Goal: Information Seeking & Learning: Learn about a topic

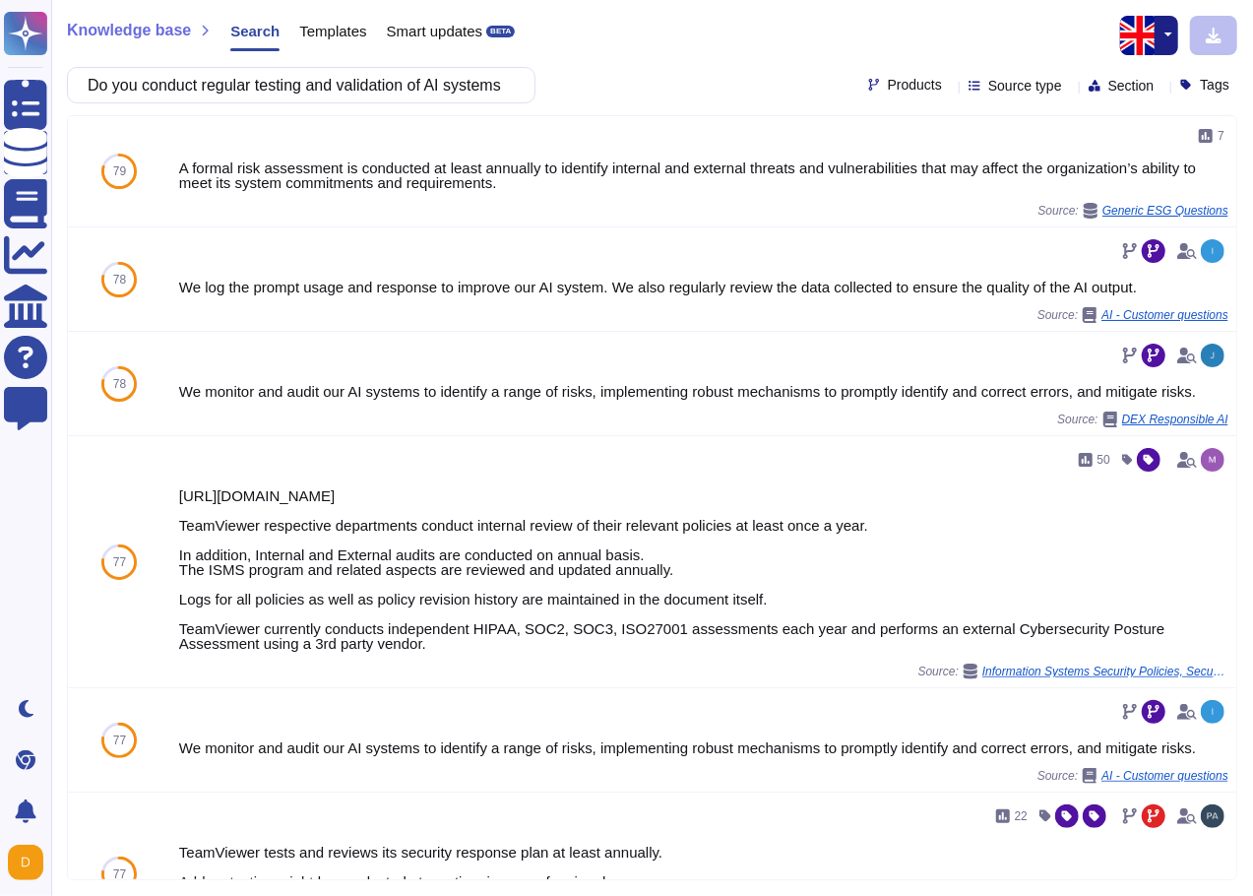
click at [347, 106] on div "Knowledge base Search Templates Smart updates BETA Do you conduct regular testi…" at bounding box center [652, 448] width 1202 height 896
click at [348, 100] on input "Do you conduct regular testing and validation of AI systems" at bounding box center [296, 85] width 437 height 34
paste input "have documented procedures for"
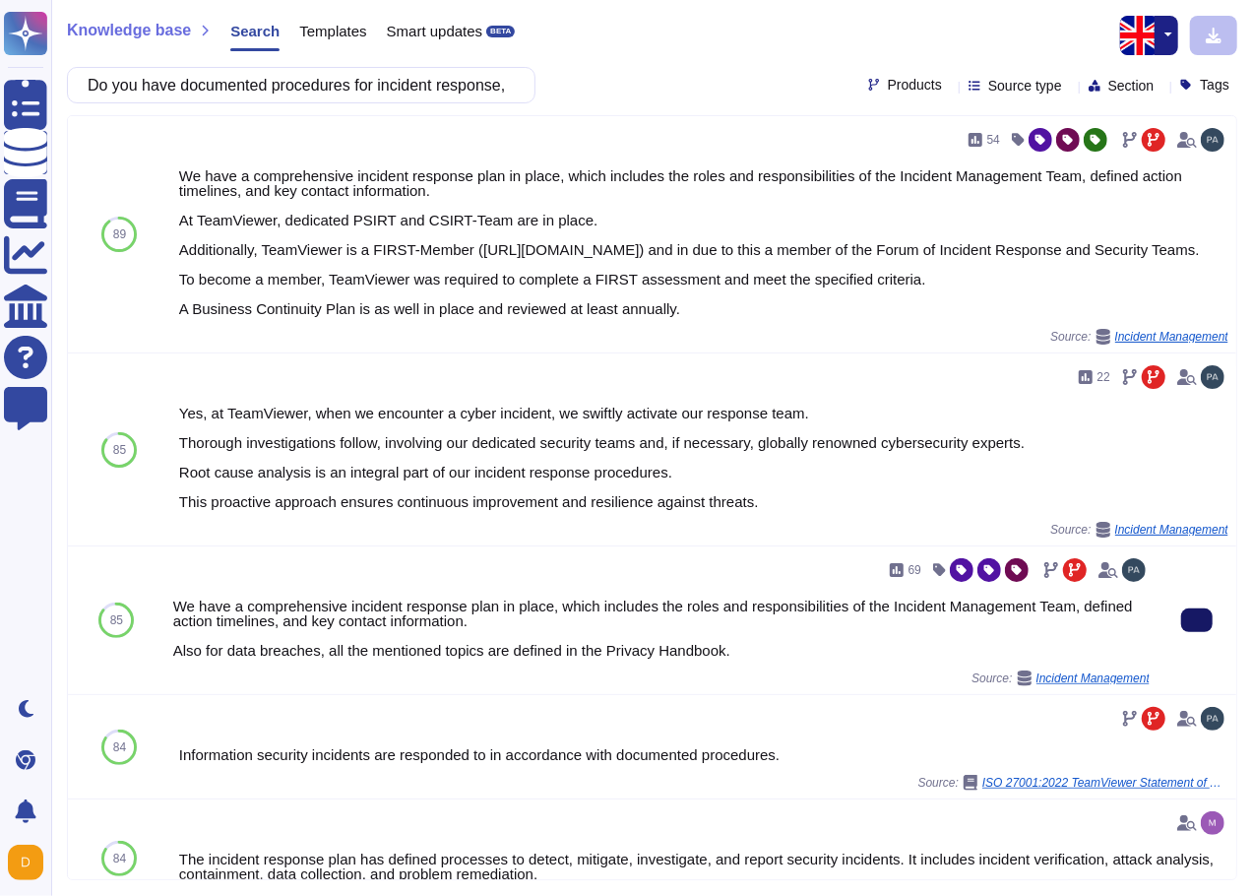
click at [1190, 632] on button at bounding box center [1196, 620] width 31 height 24
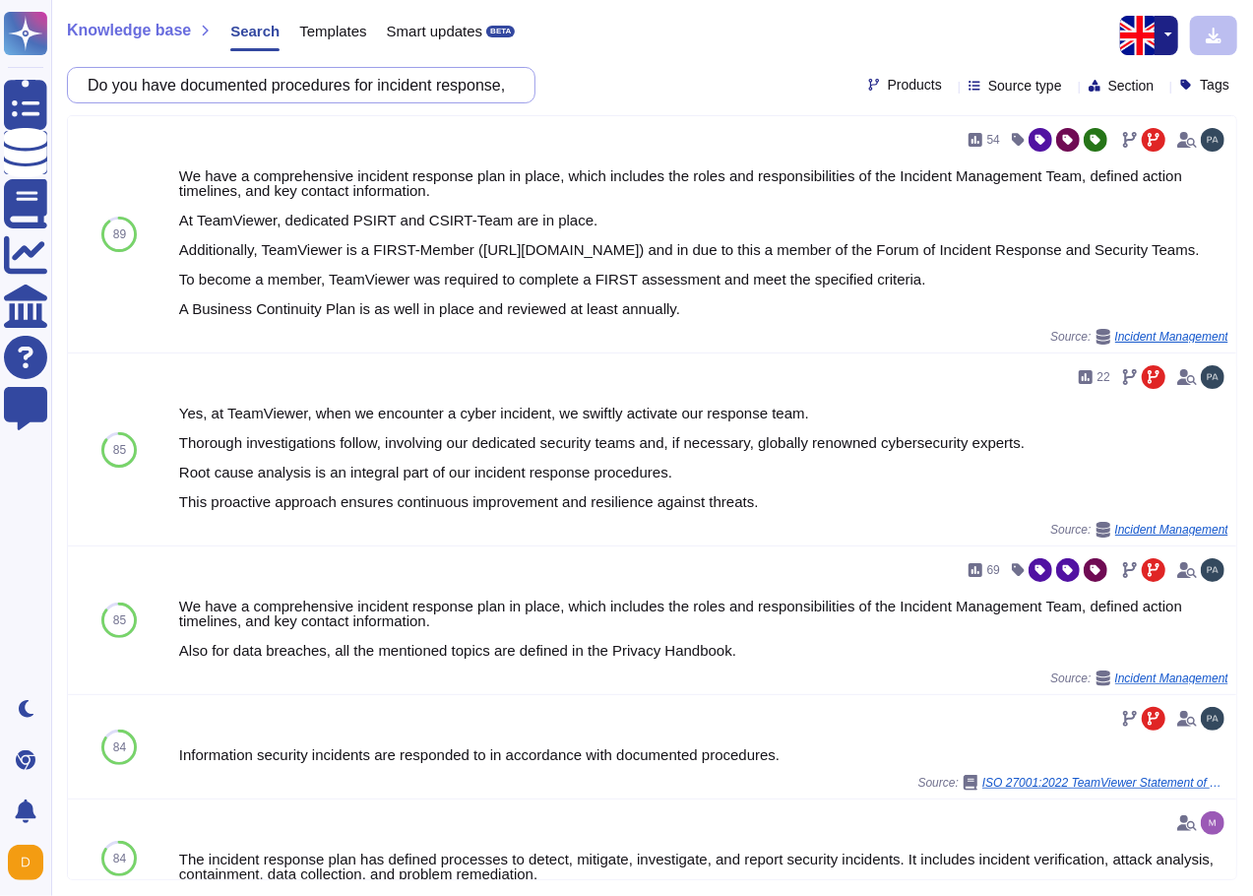
scroll to position [0, 511]
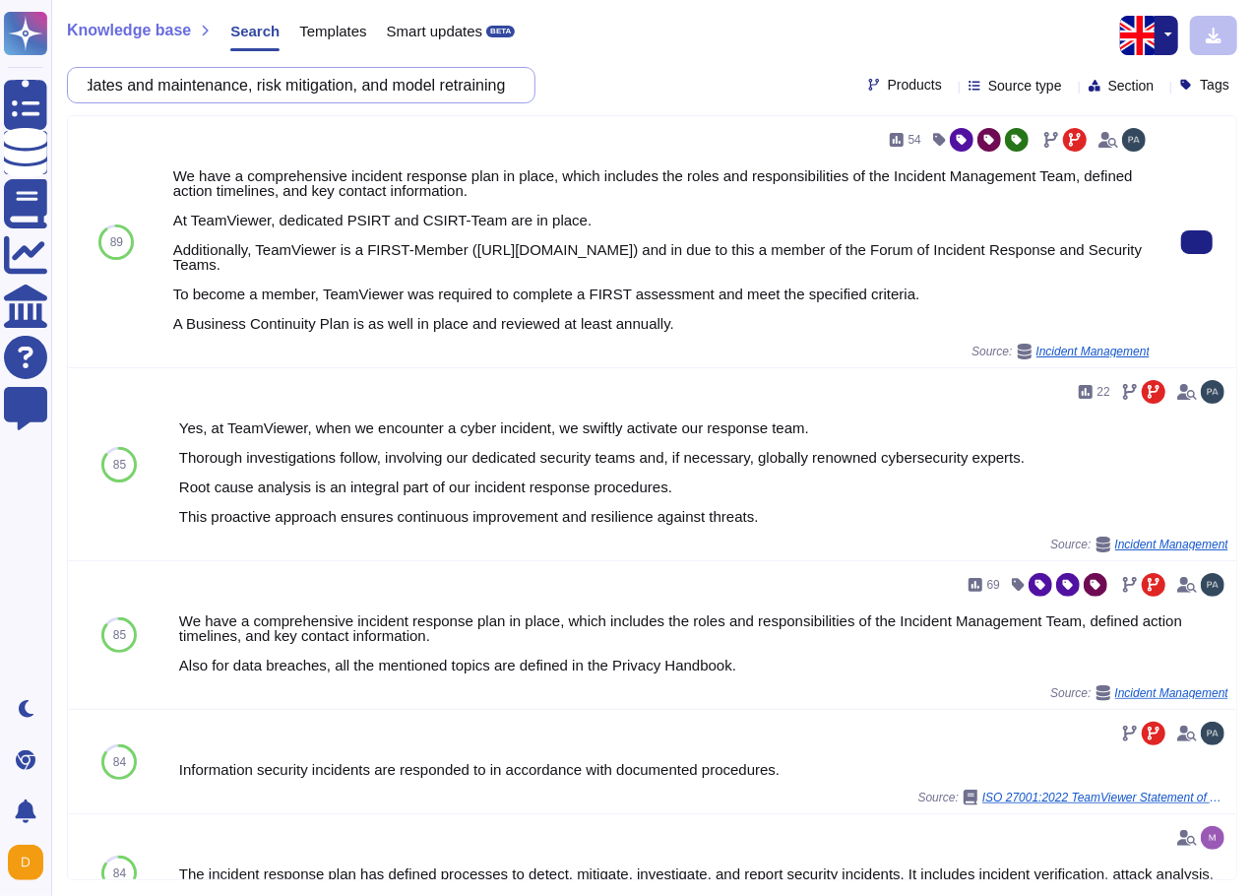
drag, startPoint x: 303, startPoint y: 93, endPoint x: 619, endPoint y: 115, distance: 316.8
click at [619, 114] on div "Knowledge base Search Templates Smart updates BETA Do you have documented proce…" at bounding box center [652, 448] width 1202 height 896
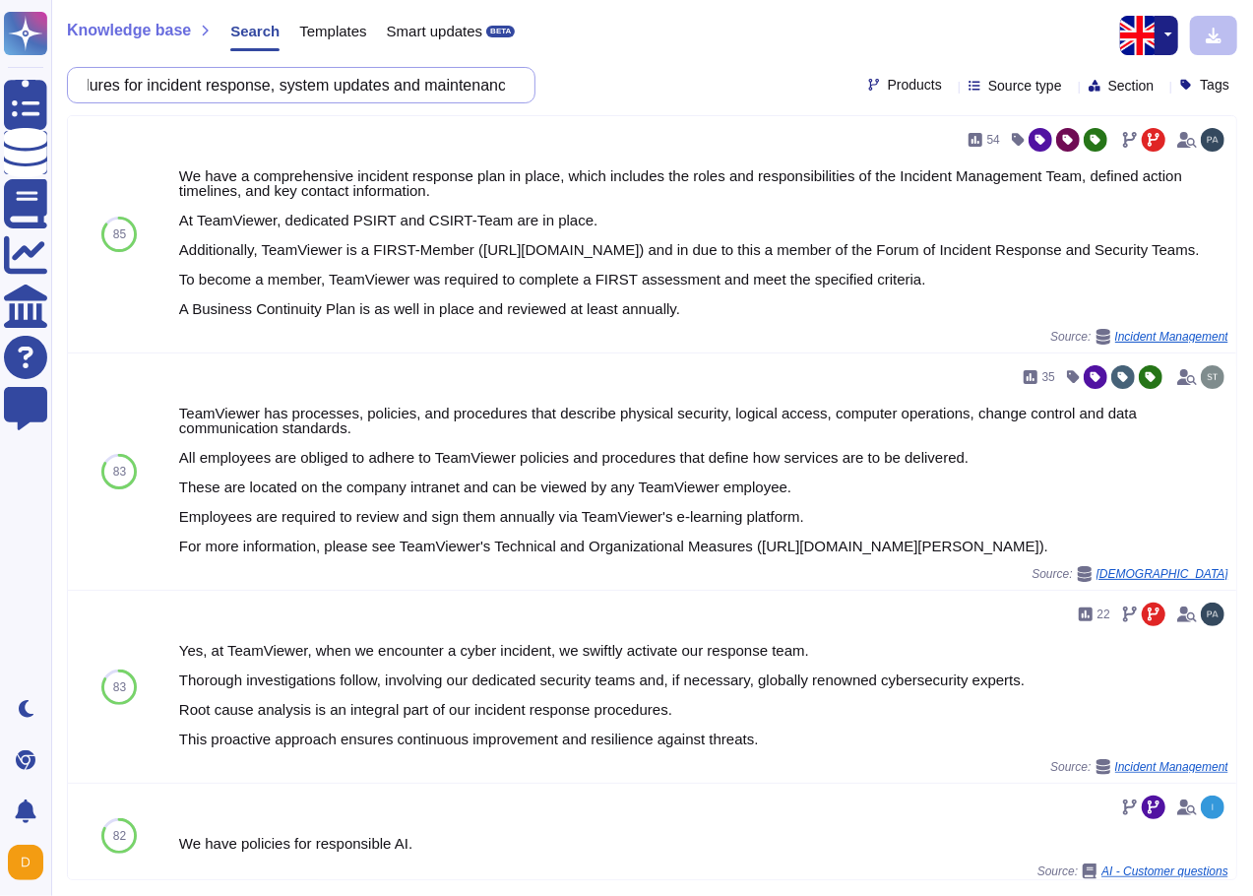
scroll to position [0, 553]
drag, startPoint x: 397, startPoint y: 86, endPoint x: 561, endPoint y: 99, distance: 164.9
click at [561, 99] on div "Do you have documented procedures for incident response, system updates and mai…" at bounding box center [652, 85] width 1170 height 36
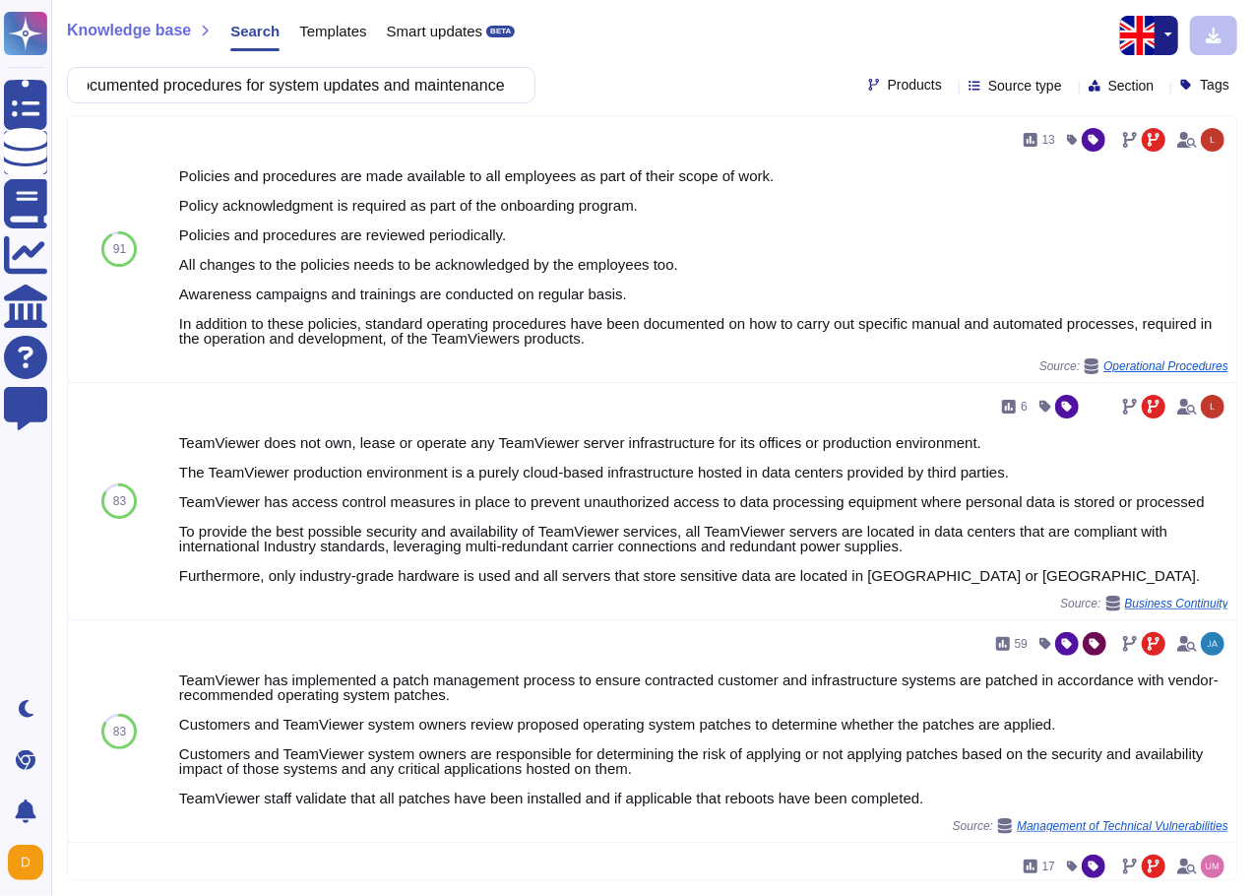
scroll to position [0, 0]
click at [491, 88] on input "Do you have documented procedures for system updates and maintenance" at bounding box center [296, 85] width 437 height 34
paste input "Can you provide upon request"
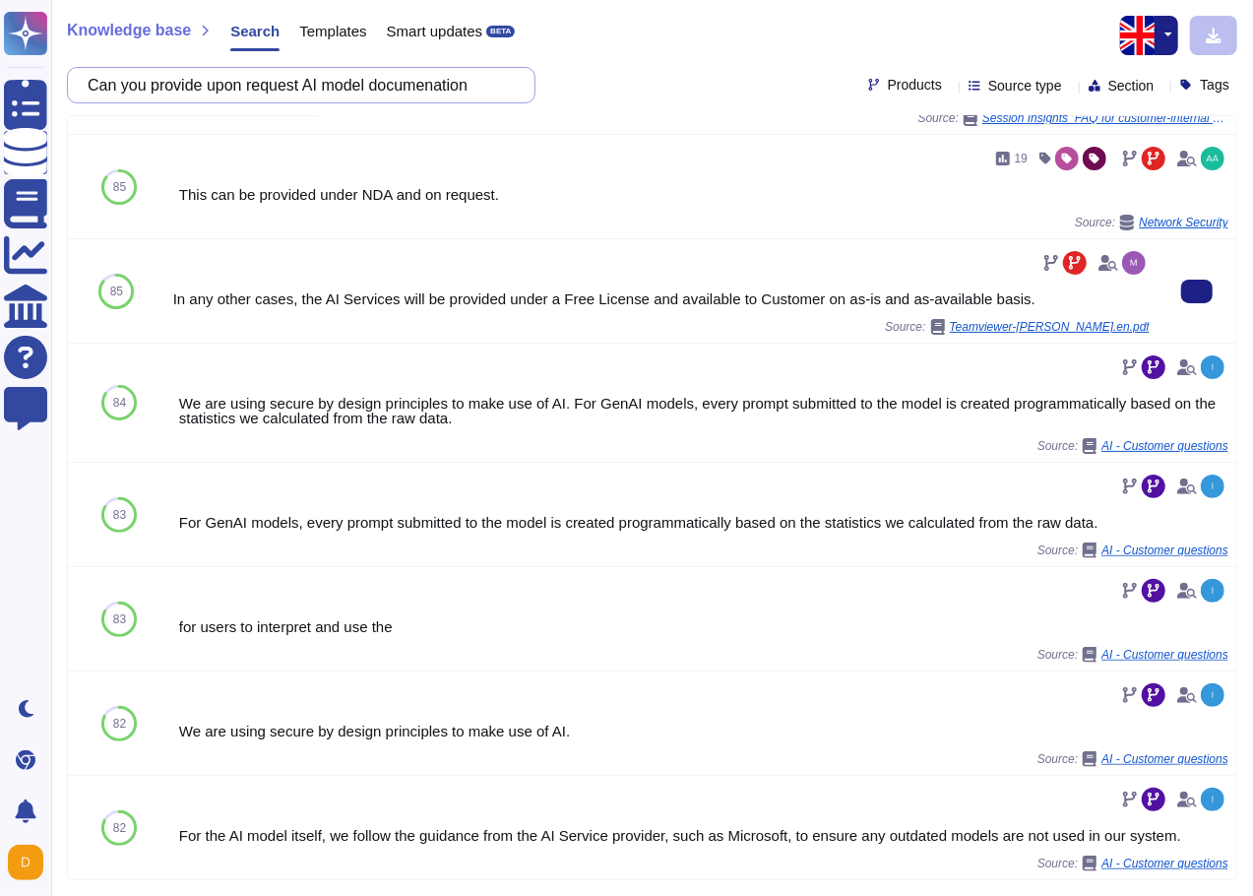
scroll to position [197, 0]
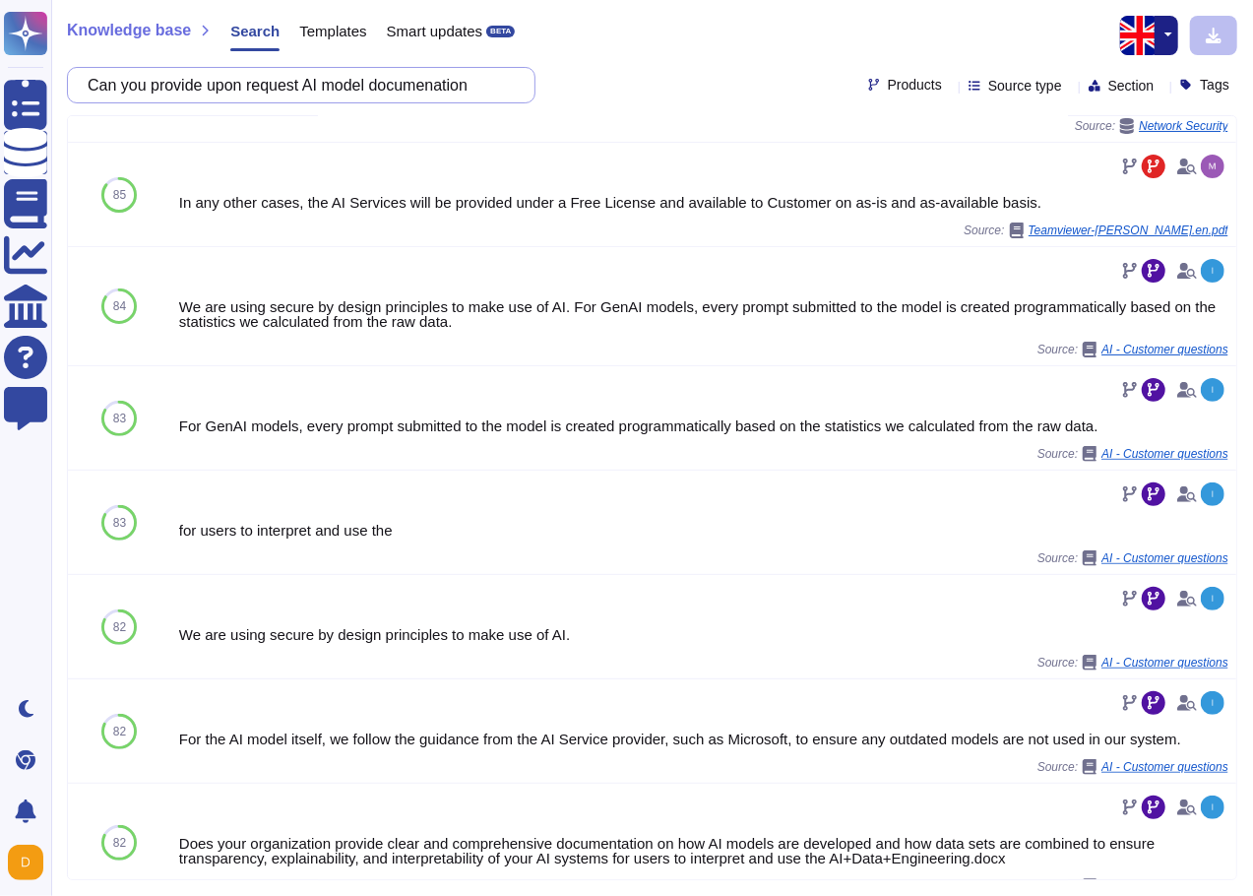
drag, startPoint x: 489, startPoint y: 90, endPoint x: 322, endPoint y: 84, distance: 167.4
click at [322, 84] on input "Can you provide upon request AI model documenation" at bounding box center [296, 85] width 437 height 34
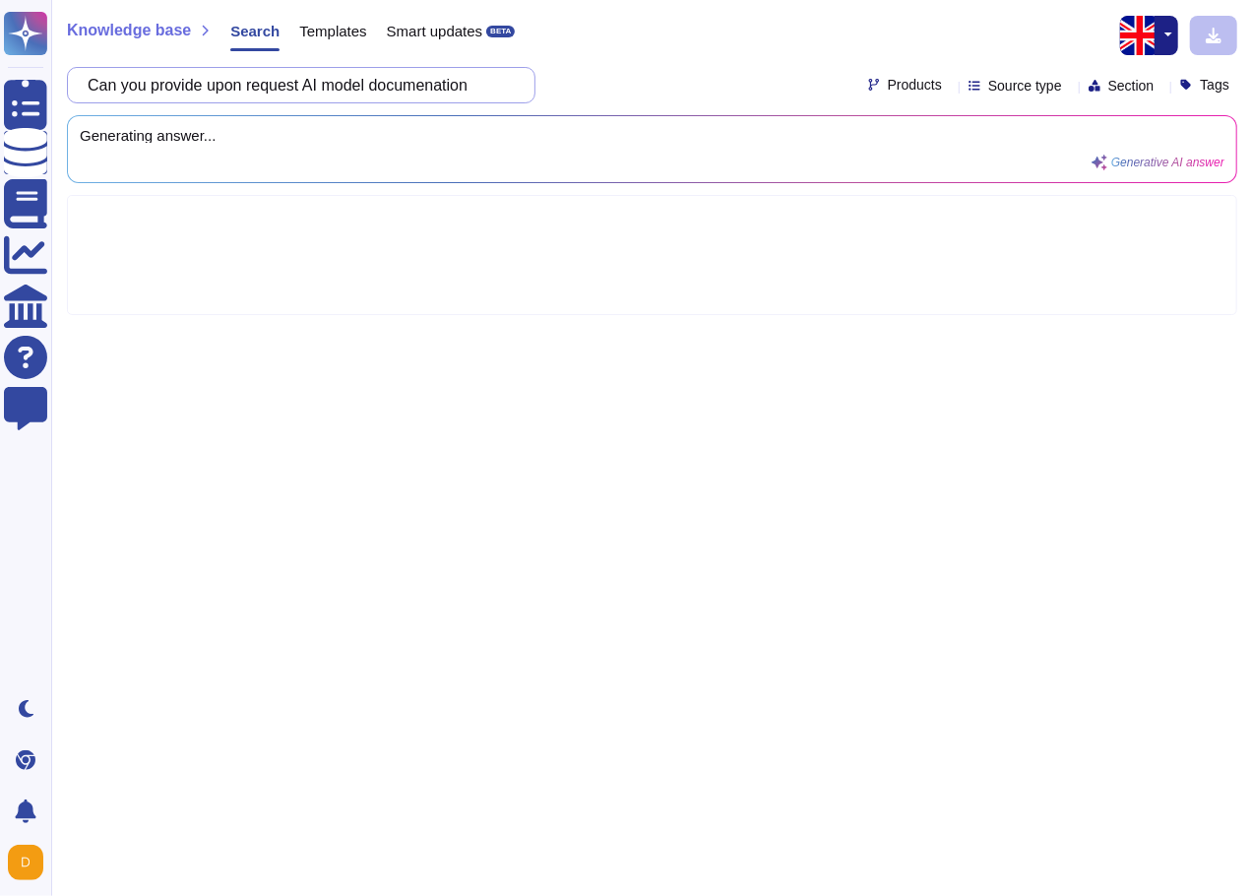
scroll to position [0, 0]
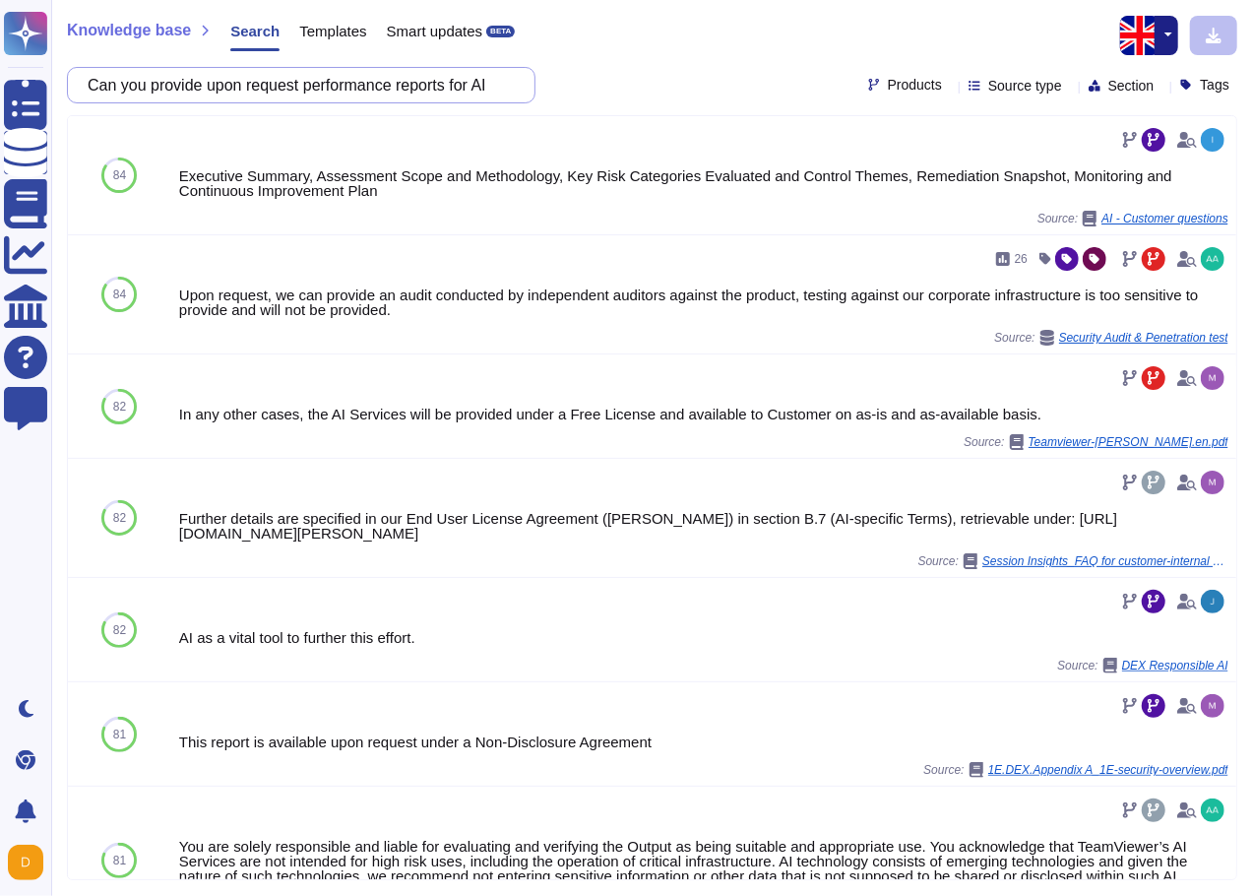
click at [264, 87] on input "Can you provide upon request performance reports for AI" at bounding box center [296, 85] width 437 height 34
paste input "Does the organization maintain an accurate and up-to-date inventory of all soft…"
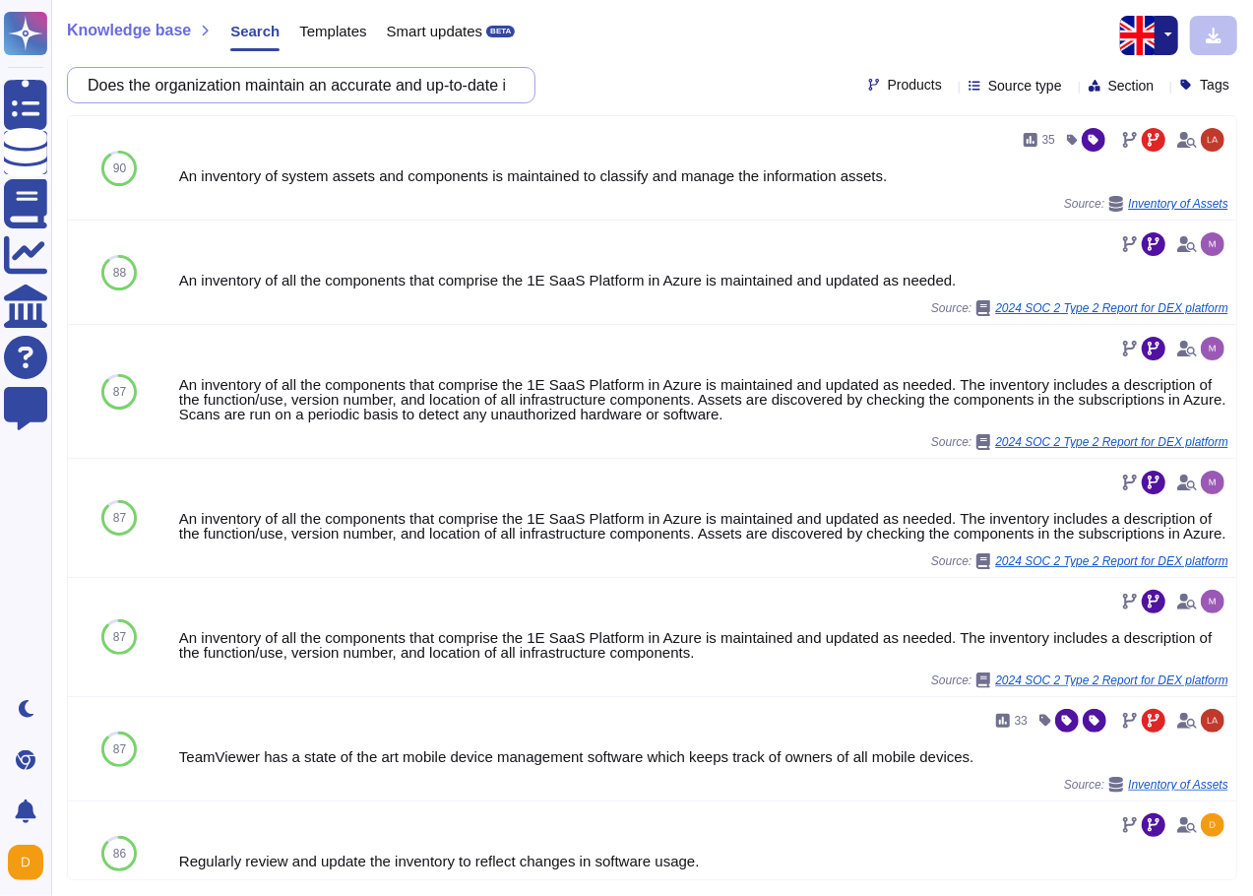
drag, startPoint x: 389, startPoint y: 85, endPoint x: -137, endPoint y: 97, distance: 525.7
click at [0, 97] on html "Questionnaires Knowledge Base Documents Analytics CAIQ / SIG Help Center Feedba…" at bounding box center [626, 448] width 1253 height 896
click at [375, 89] on input "Does the organization maintain an accurate and up-to-date inventory of all soft…" at bounding box center [296, 85] width 437 height 34
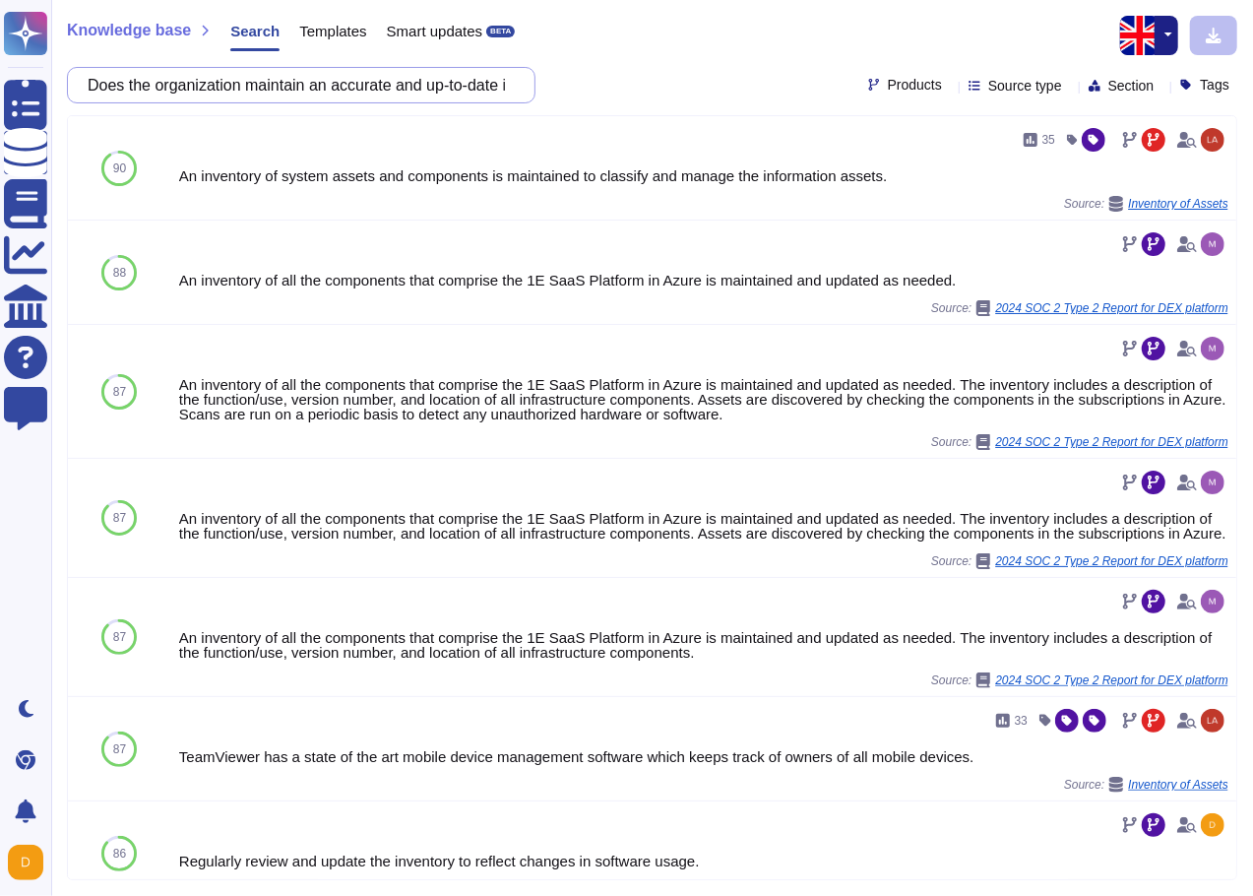
click at [375, 89] on input "Does the organization maintain an accurate and up-to-date inventory of all soft…" at bounding box center [296, 85] width 437 height 34
paste input "Is the organization's software asset inventory integrated with technology tools…"
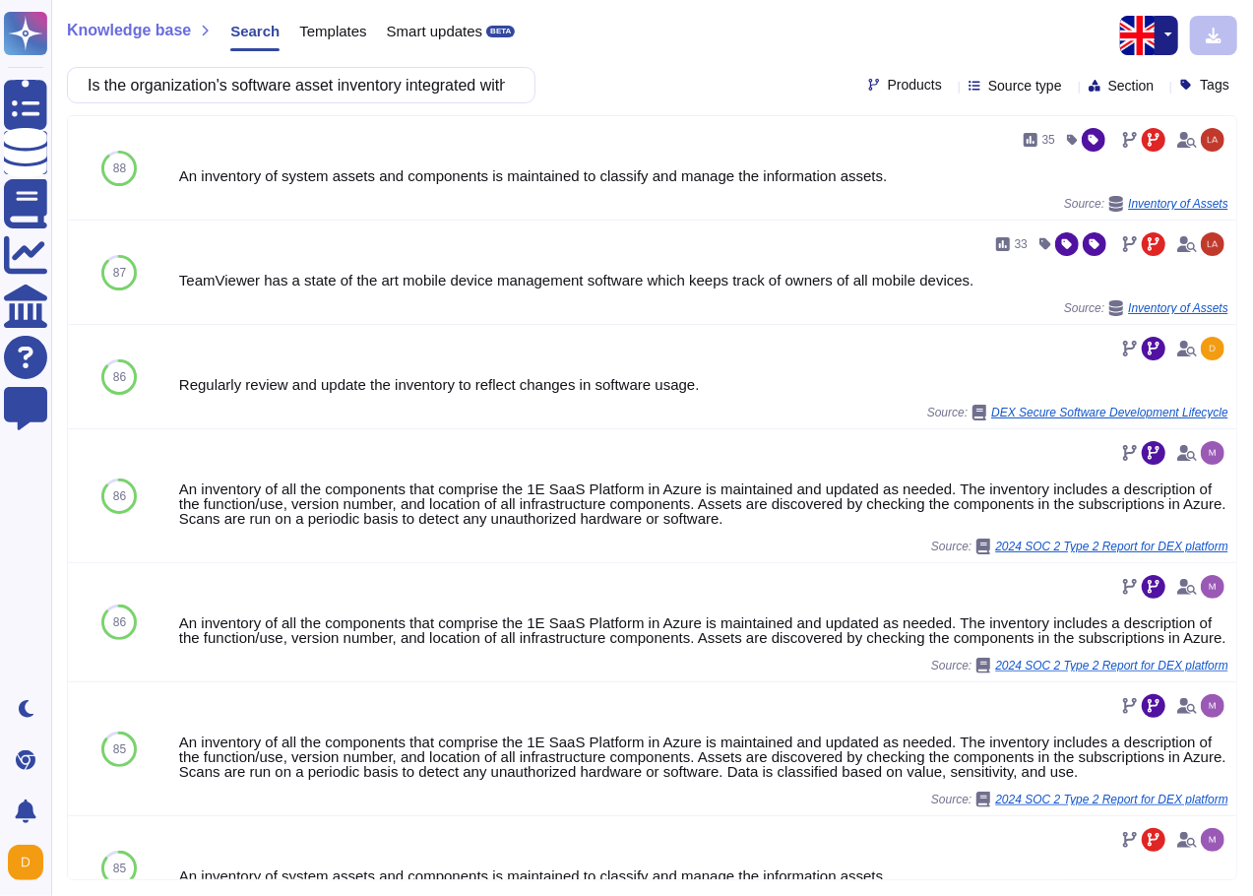
click at [644, 90] on div "Is the organization's software asset inventory integrated with technology tools…" at bounding box center [652, 85] width 1170 height 36
drag, startPoint x: 370, startPoint y: 85, endPoint x: 520, endPoint y: 83, distance: 149.6
click at [520, 83] on div "Is the organization's software asset inventory integrated with technology tools…" at bounding box center [301, 85] width 468 height 36
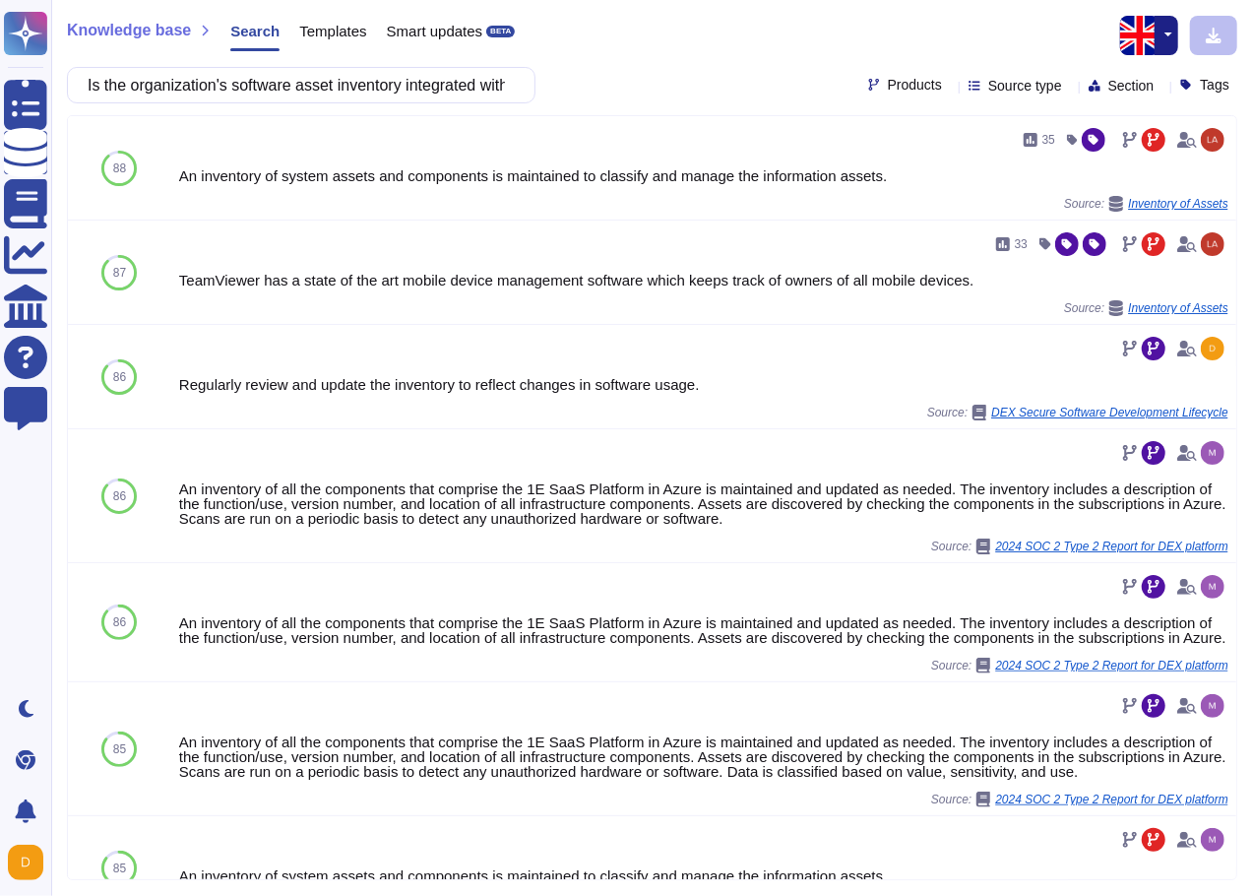
click at [646, 96] on div "Is the organization's software asset inventory integrated with technology tools…" at bounding box center [652, 85] width 1170 height 36
click at [252, 83] on input "Is the organization's software asset inventory integrated with technology tools…" at bounding box center [296, 85] width 437 height 34
click at [616, 181] on div "An inventory of system assets and components is maintained to classify and mana…" at bounding box center [661, 175] width 976 height 15
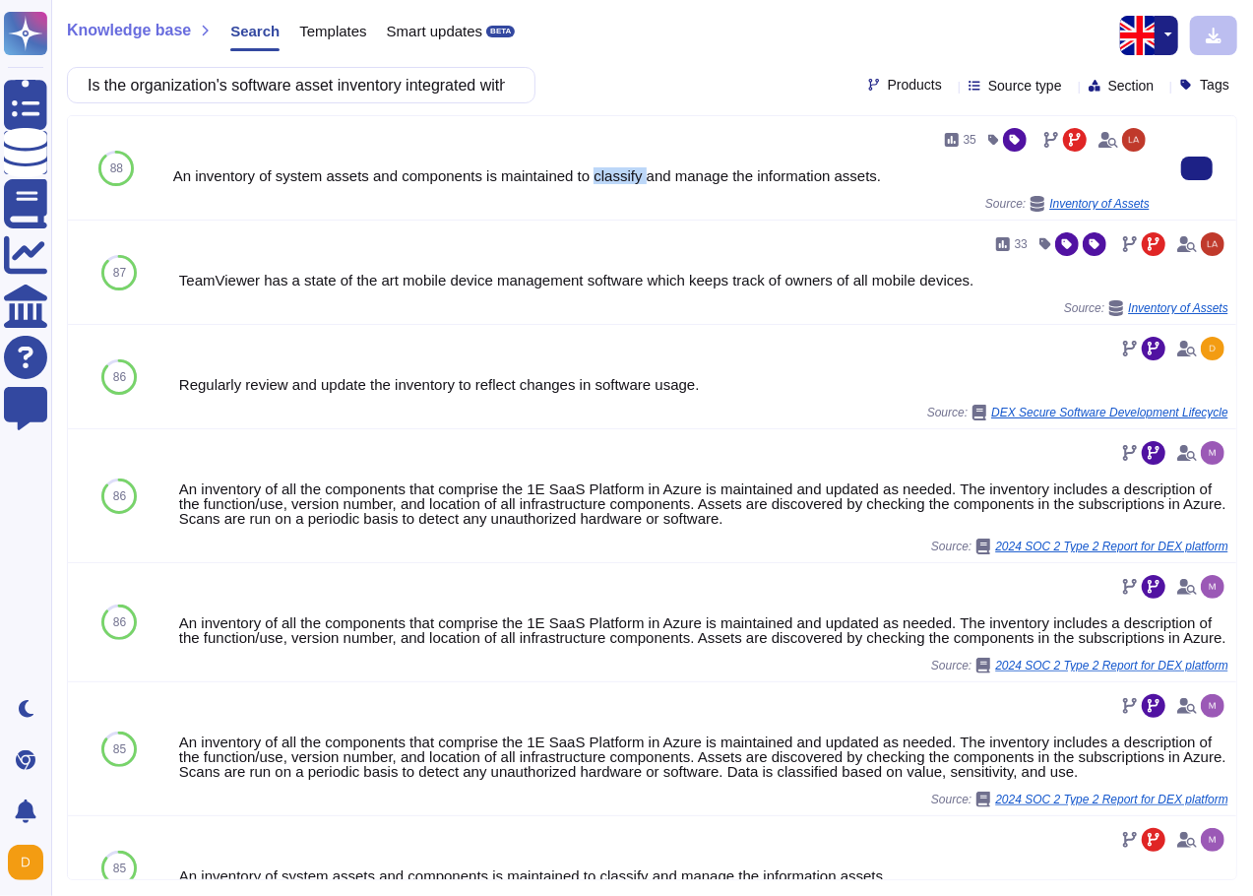
click at [616, 181] on div "An inventory of system assets and components is maintained to classify and mana…" at bounding box center [661, 175] width 976 height 15
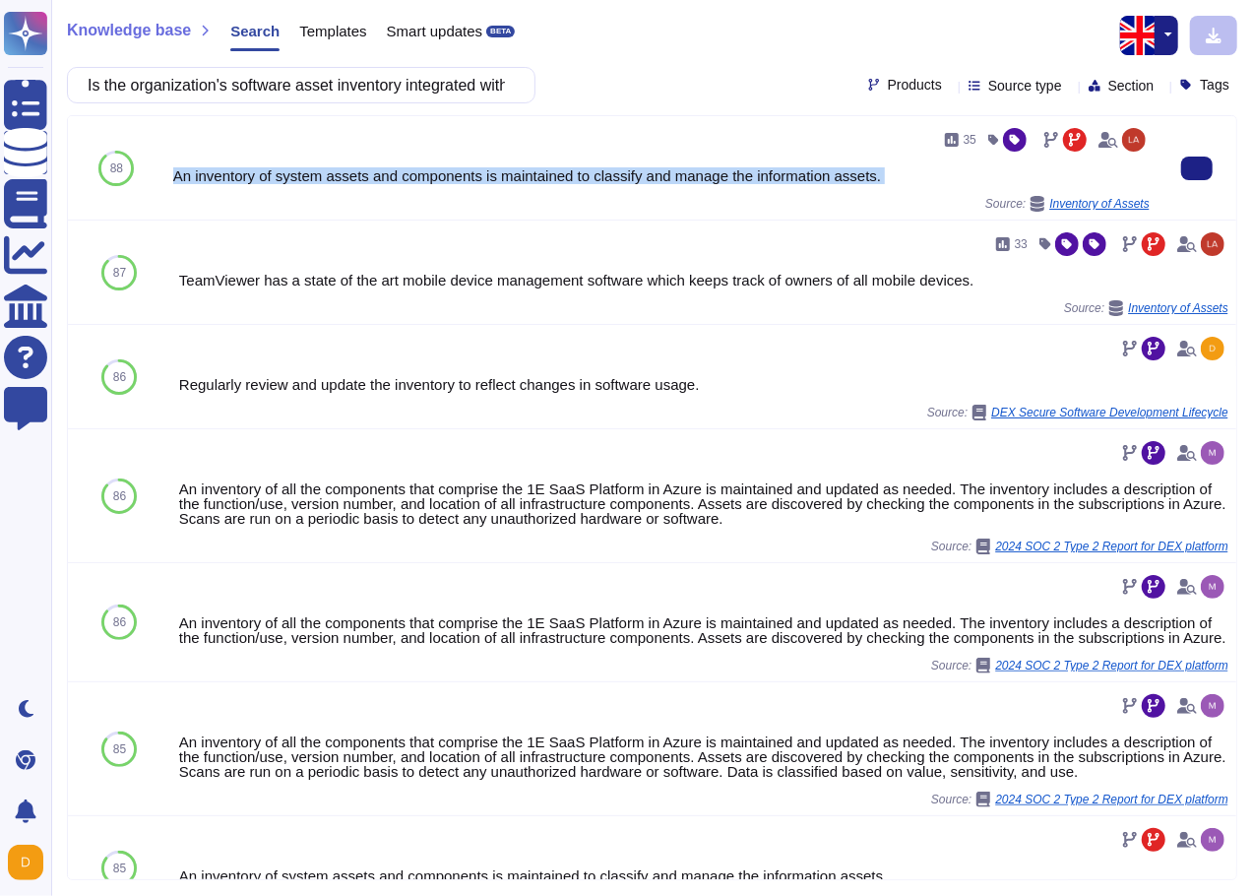
click at [616, 181] on div "An inventory of system assets and components is maintained to classify and mana…" at bounding box center [661, 175] width 976 height 15
copy div "An inventory of system assets and components is maintained to classify and mana…"
click at [370, 108] on div "Knowledge base Search Templates Smart updates BETA Is the organization's softwa…" at bounding box center [652, 448] width 1202 height 896
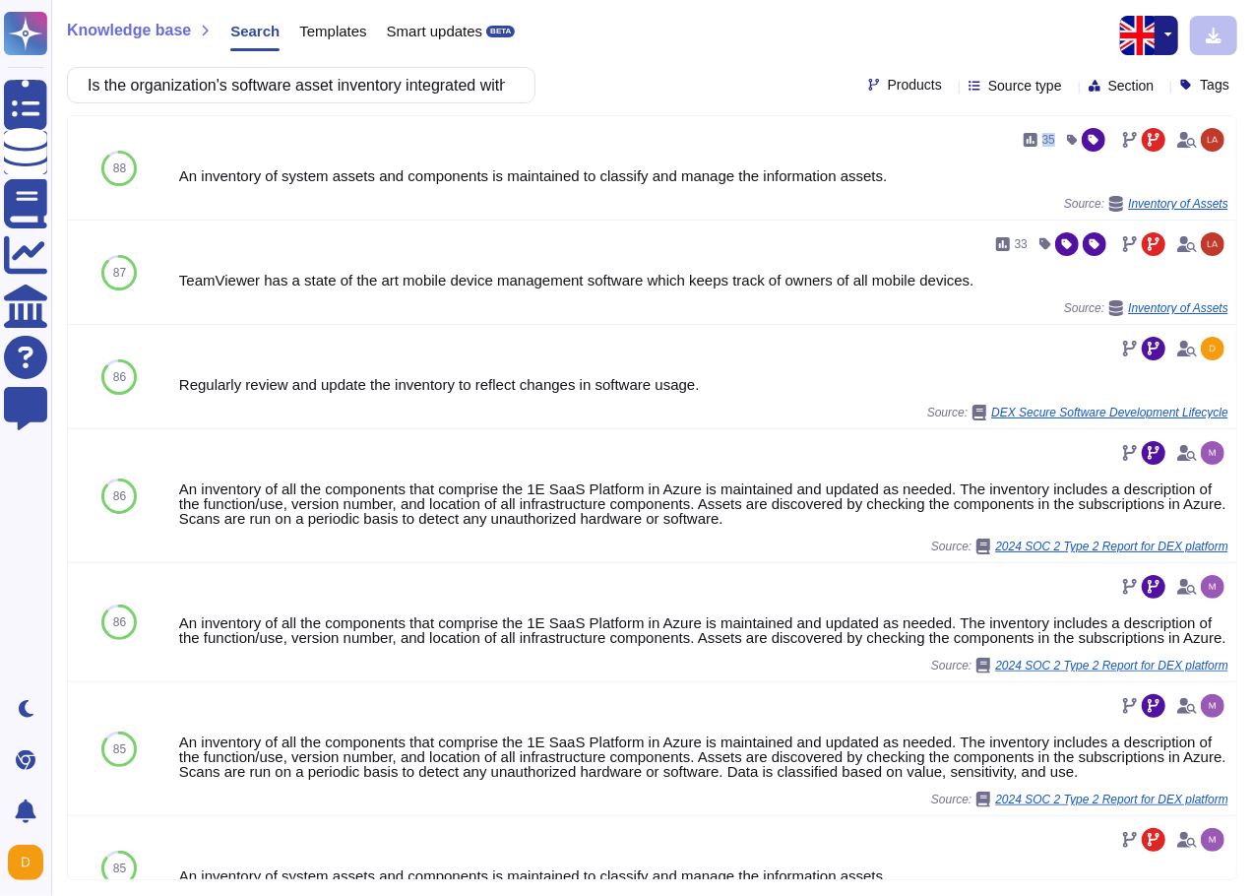
click at [370, 108] on div "Knowledge base Search Templates Smart updates BETA Is the organization's softwa…" at bounding box center [652, 448] width 1202 height 896
click at [369, 103] on div "Knowledge base Search Templates Smart updates BETA Is the organization's softwa…" at bounding box center [652, 448] width 1202 height 896
click at [367, 97] on input "Is the organization's software asset inventory integrated with technology tools…" at bounding box center [296, 85] width 437 height 34
click at [365, 97] on input "Is the organization's software asset inventory integrated with technology tools…" at bounding box center [296, 85] width 437 height 34
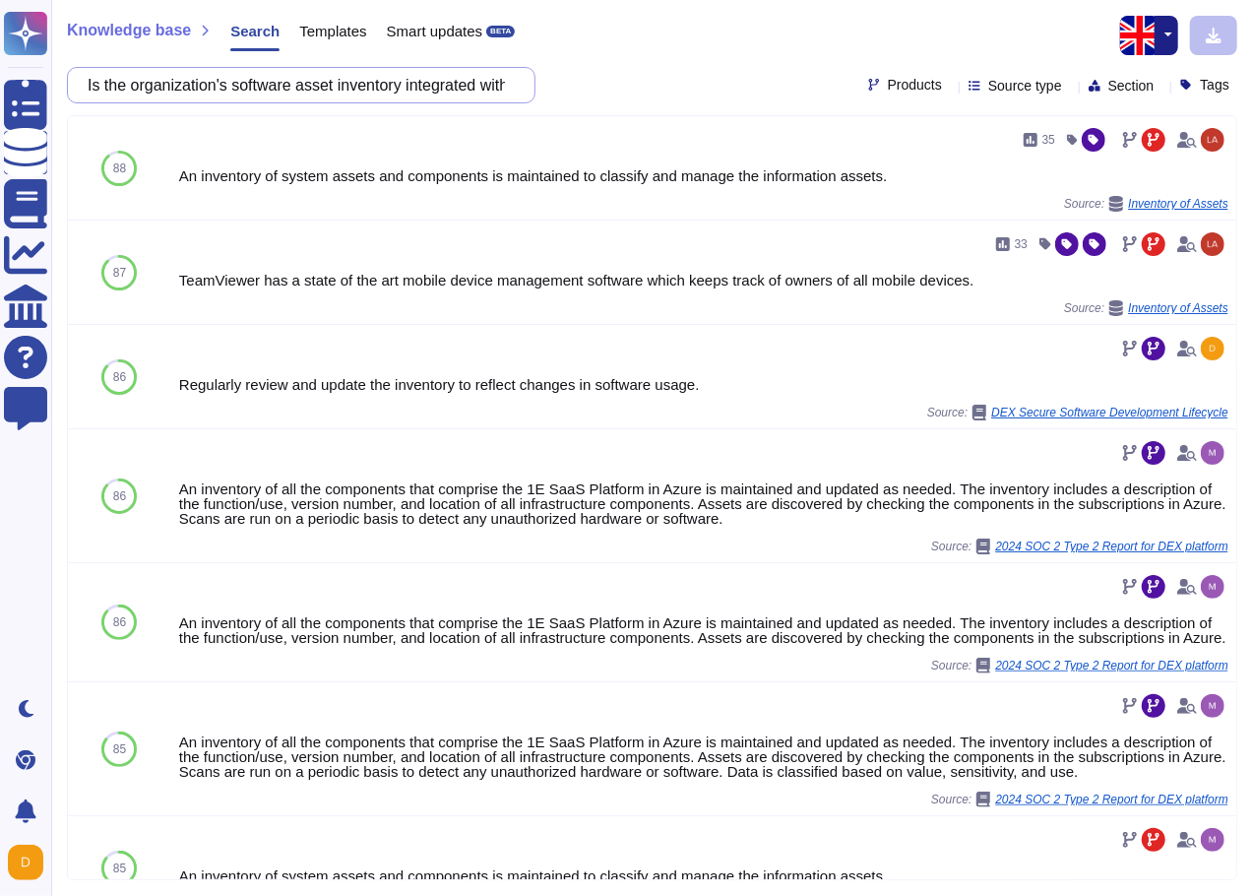
paste input "Does the organization utilize an application control / whitelisting platform to…"
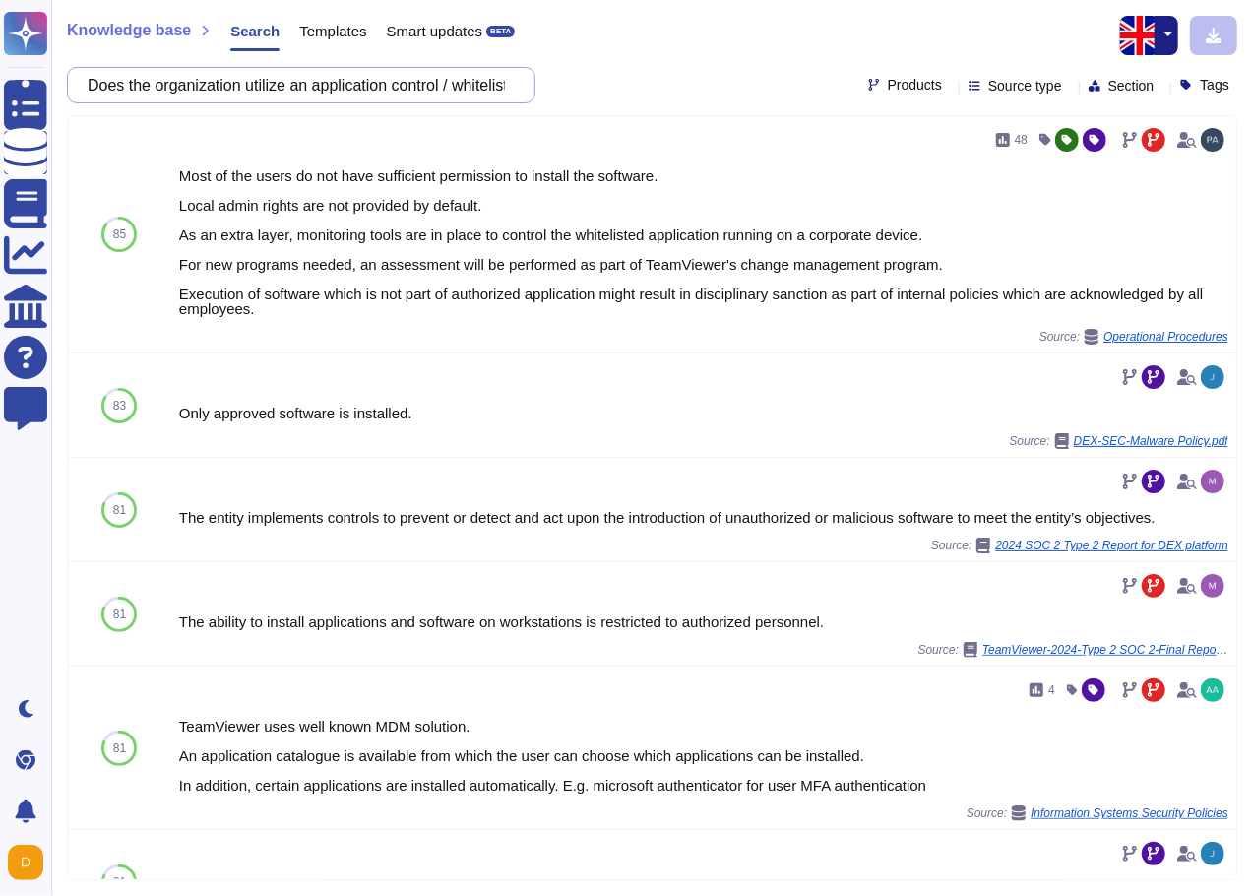
click at [370, 97] on input "Does the organization utilize an application control / whitelisting platform to…" at bounding box center [296, 85] width 437 height 34
drag, startPoint x: 375, startPoint y: 93, endPoint x: 620, endPoint y: 97, distance: 245.1
click at [620, 97] on div "Does the organization utilize an application control / whitelisting platform to…" at bounding box center [652, 85] width 1170 height 36
click at [645, 98] on div "Does the organization utilize an application control / whitelisting platform to…" at bounding box center [652, 85] width 1170 height 36
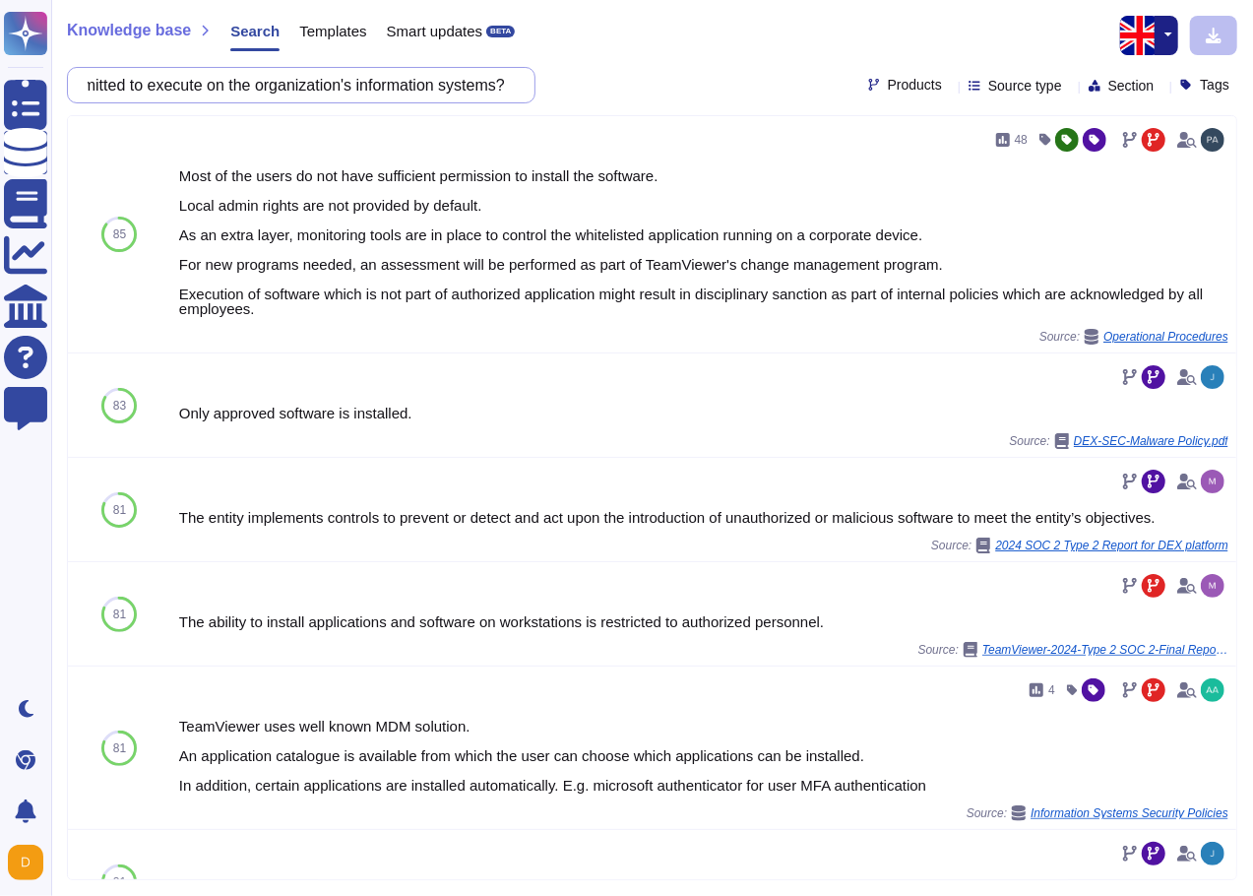
drag, startPoint x: 315, startPoint y: 92, endPoint x: 495, endPoint y: 92, distance: 180.1
click at [495, 92] on input "Does the organization utilize an application control / whitelisting platform to…" at bounding box center [296, 85] width 437 height 34
click at [573, 101] on div "Does the organization utilize an application control / whitelisting platform to…" at bounding box center [652, 85] width 1170 height 36
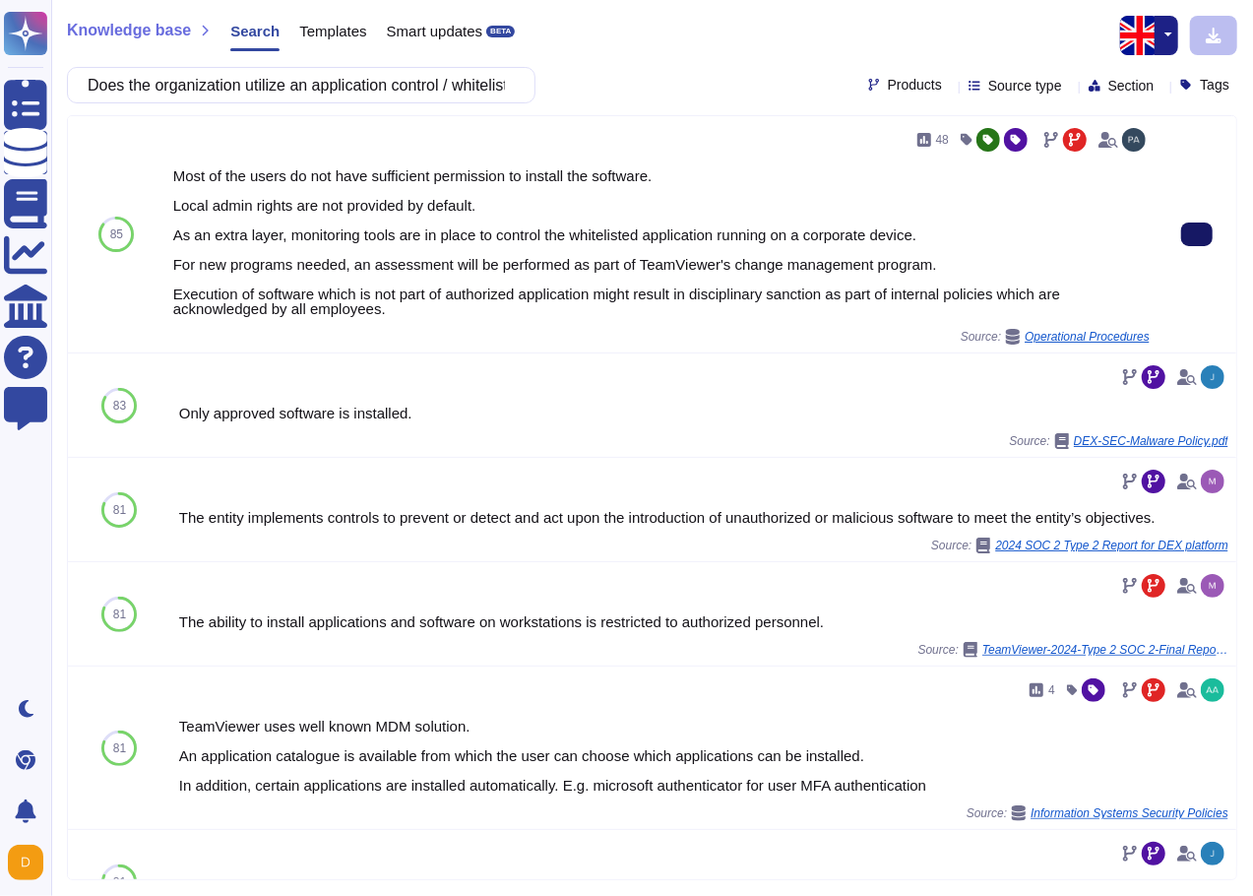
click at [1197, 234] on icon at bounding box center [1197, 234] width 0 height 0
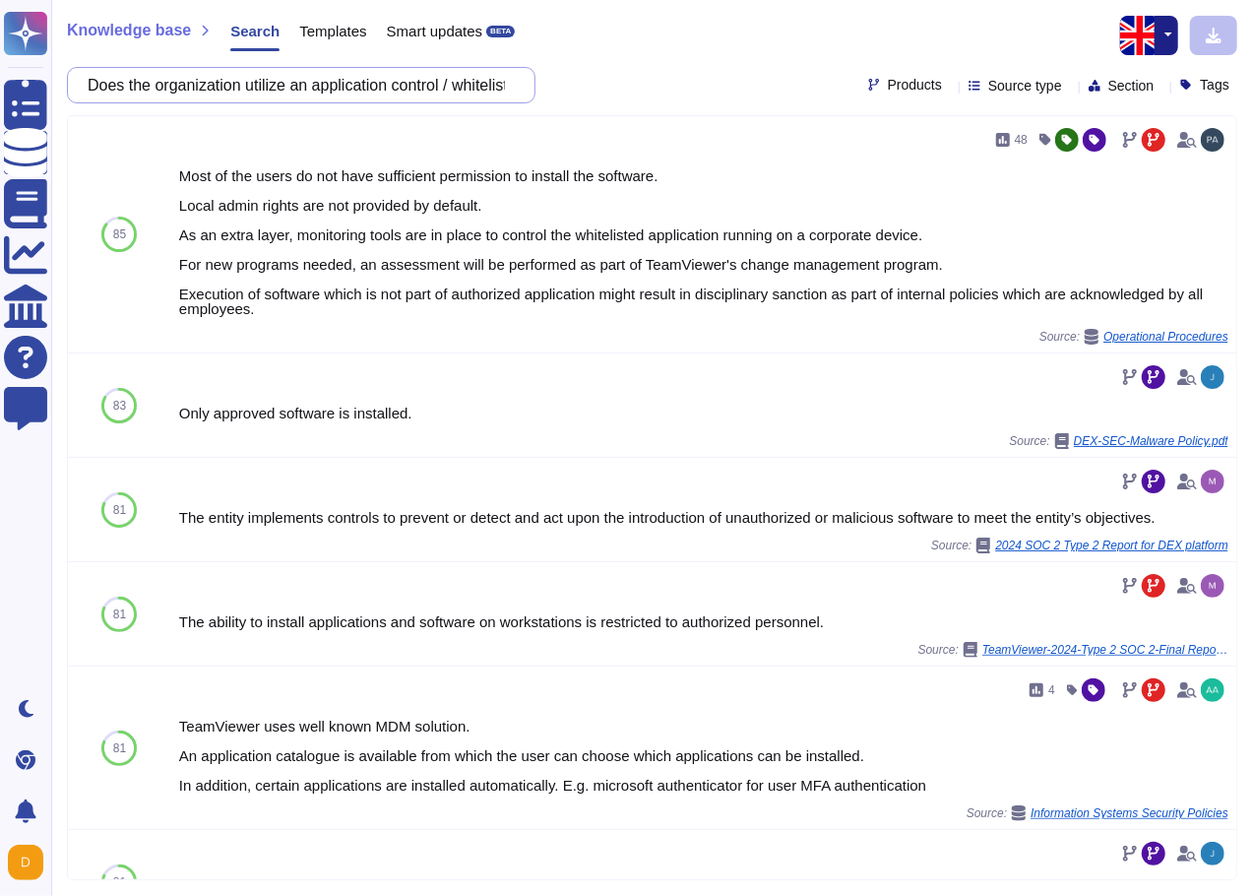
click at [379, 84] on input "Does the organization utilize an application control / whitelisting platform to…" at bounding box center [296, 85] width 437 height 34
paste input "patch management platform to automatically install third party application patc…"
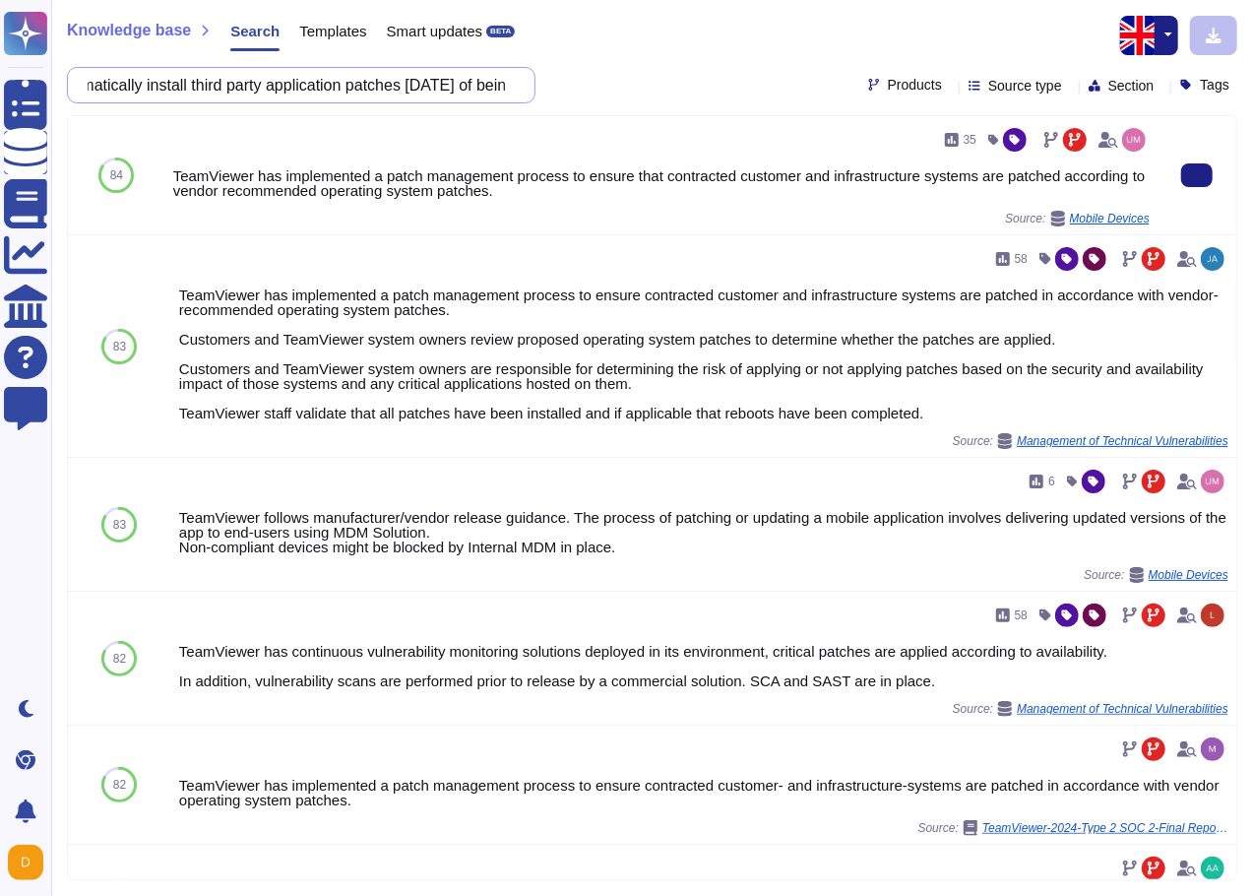
scroll to position [0, 825]
drag, startPoint x: 218, startPoint y: 83, endPoint x: 527, endPoint y: 126, distance: 312.1
click at [527, 126] on div "Knowledge base Search Templates Smart updates BETA Does the organization utiliz…" at bounding box center [652, 448] width 1202 height 896
click at [562, 149] on div "35" at bounding box center [661, 139] width 976 height 31
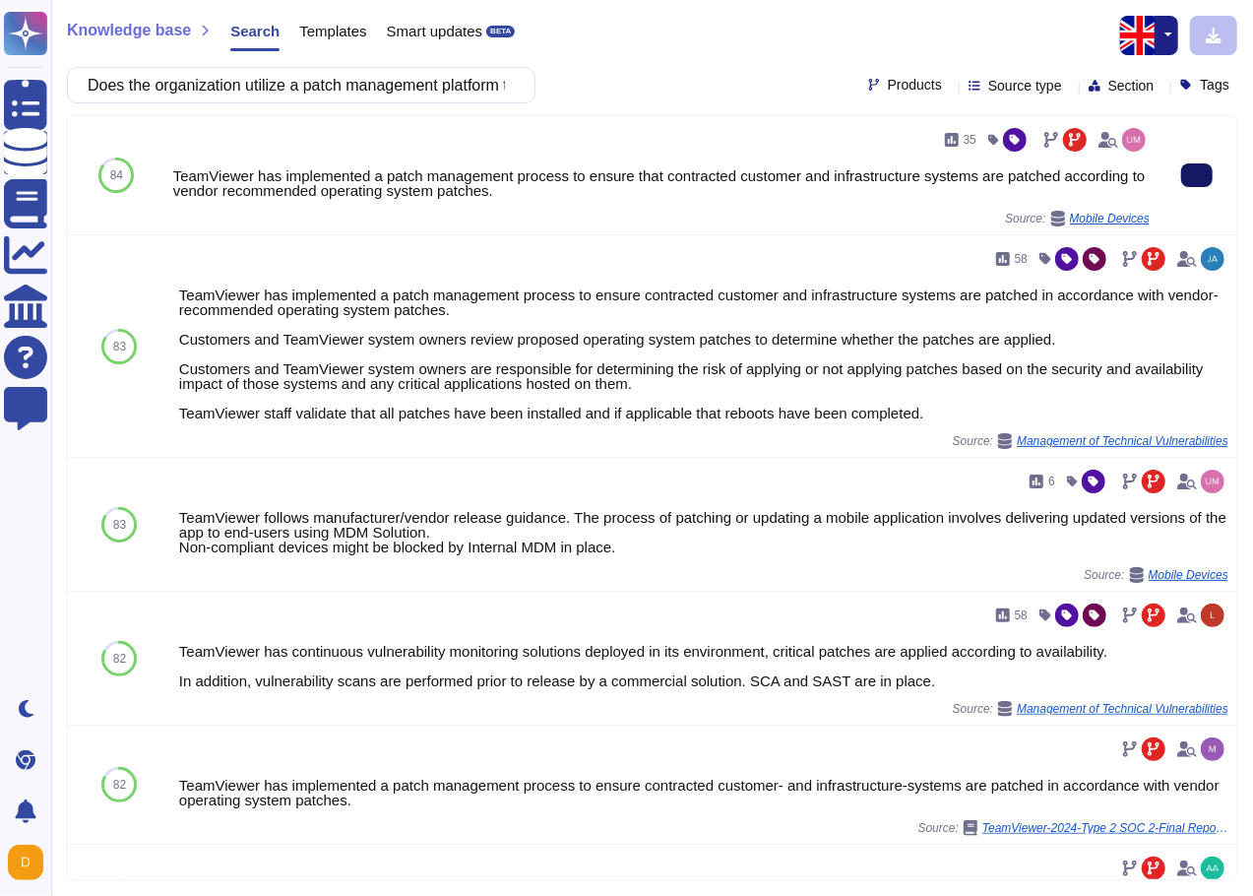
click at [1181, 174] on button at bounding box center [1196, 175] width 31 height 24
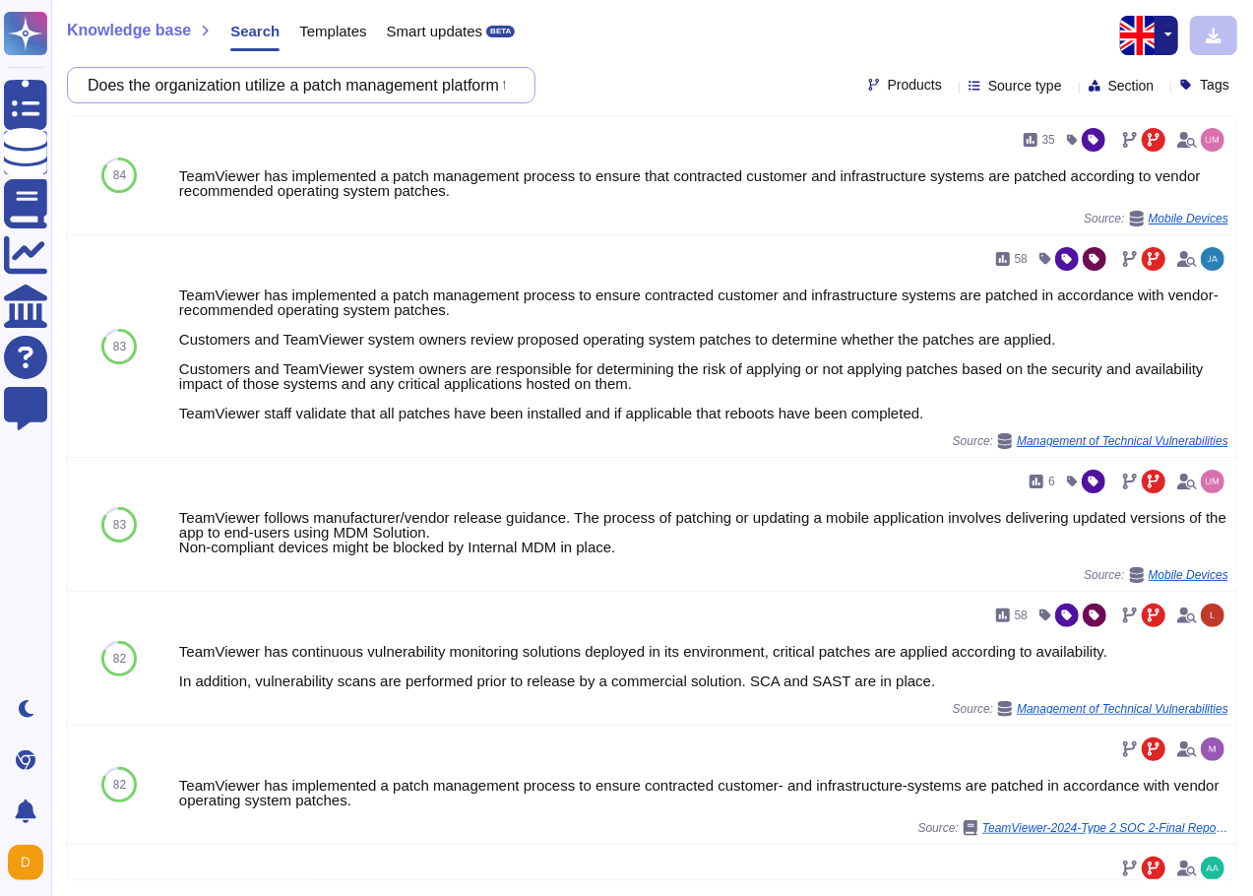
click at [360, 89] on input "Does the organization utilize a patch management platform to automatically inst…" at bounding box center [296, 85] width 437 height 34
paste input "require technology personnel to utilize a secondary administrative account when…"
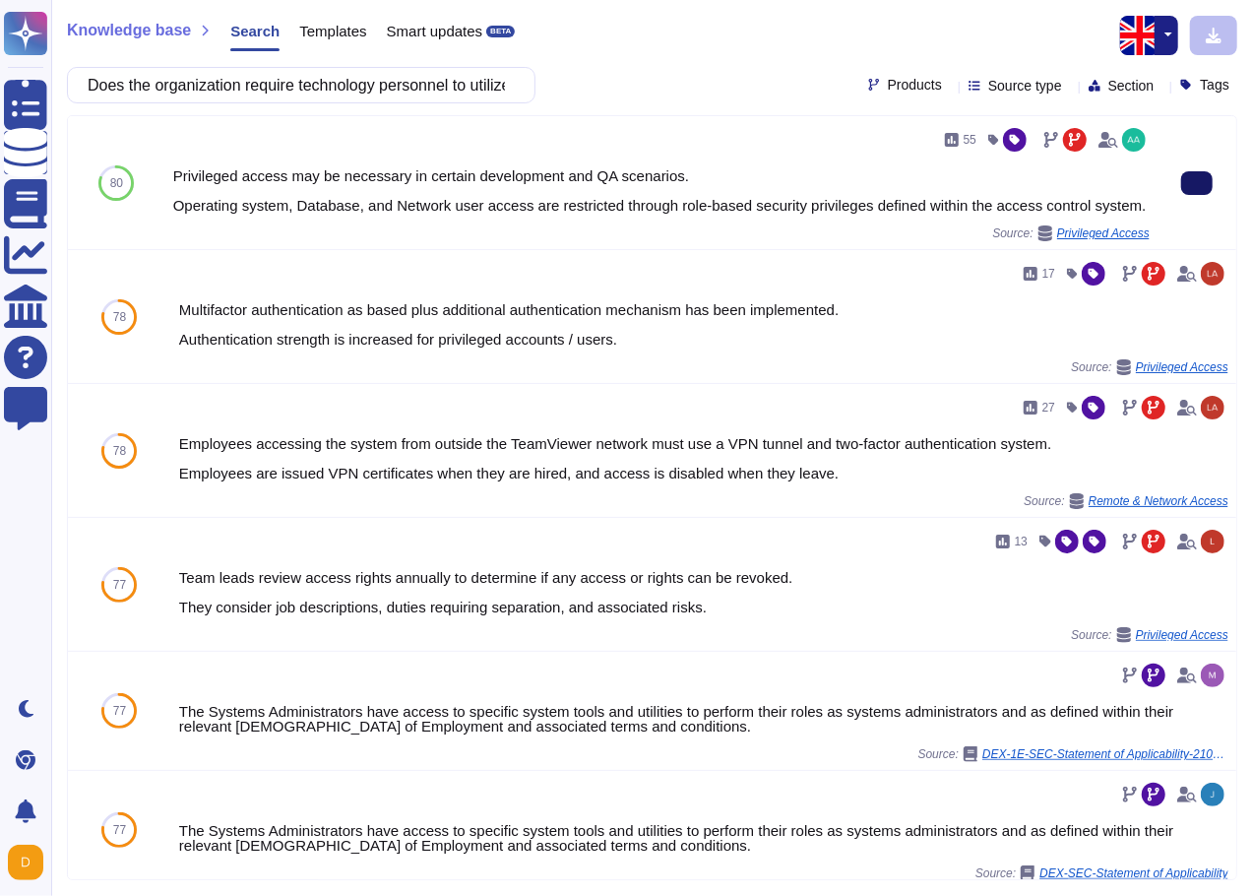
click at [1190, 186] on button at bounding box center [1196, 183] width 31 height 24
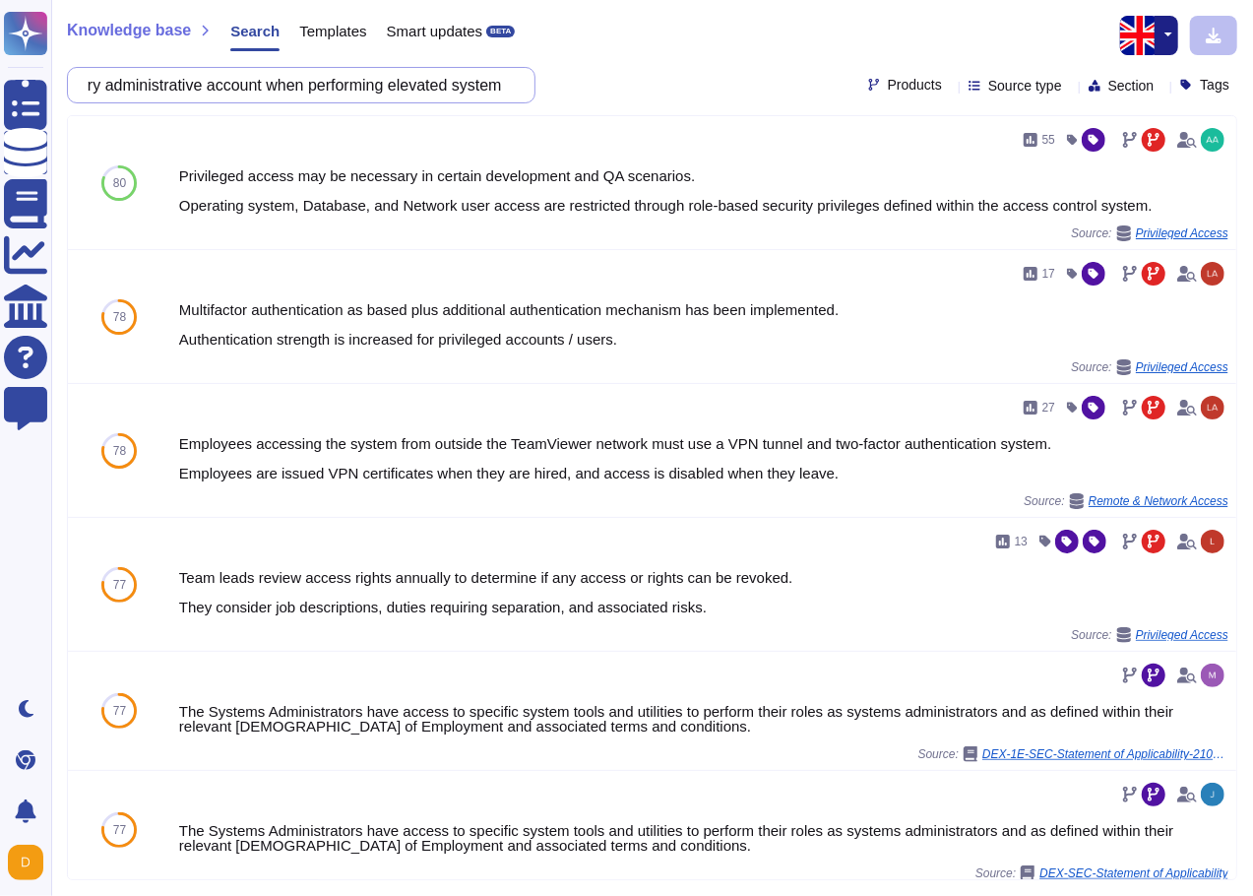
scroll to position [0, 928]
drag, startPoint x: 295, startPoint y: 86, endPoint x: 602, endPoint y: 110, distance: 308.1
click at [602, 110] on div "Knowledge base Search Templates Smart updates BETA Does the organization requir…" at bounding box center [652, 448] width 1202 height 896
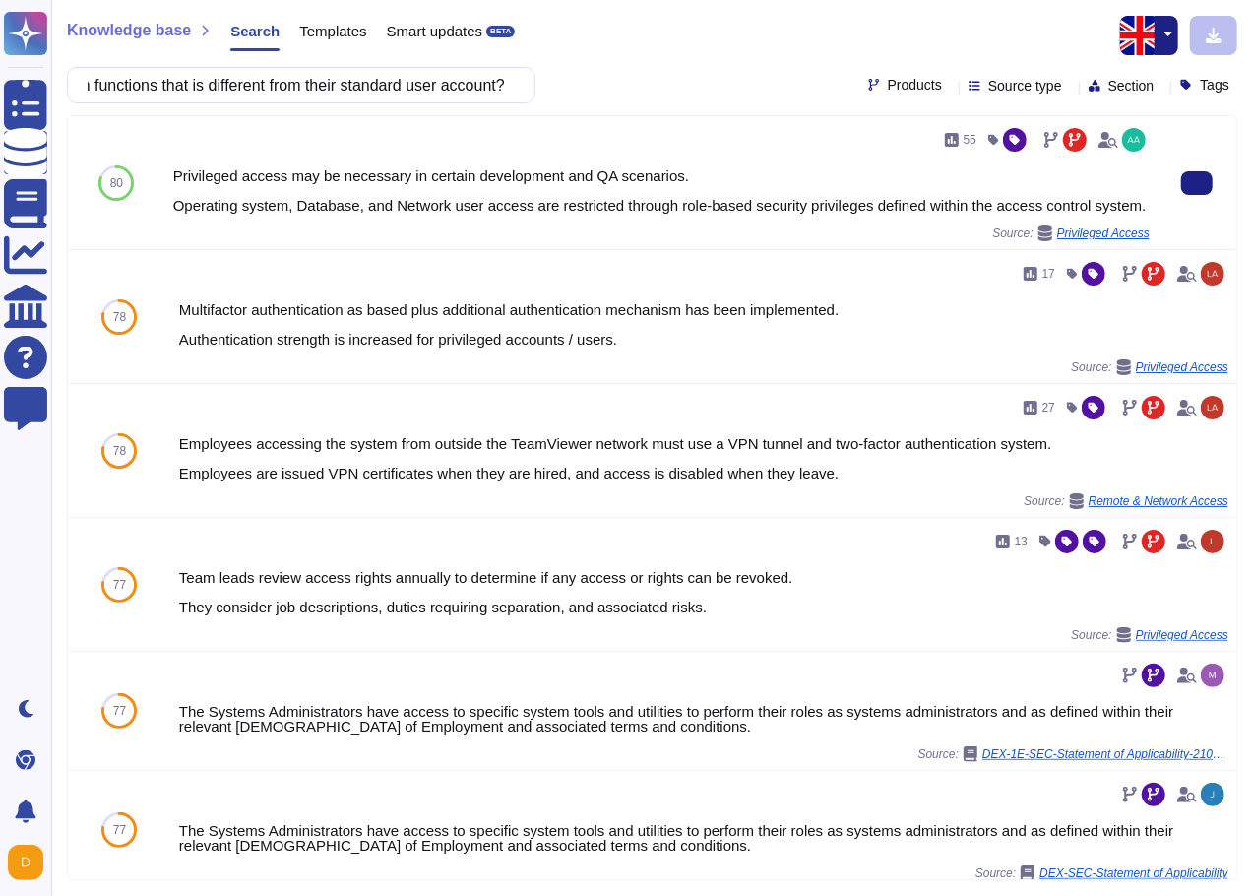
click at [641, 132] on div "55" at bounding box center [661, 139] width 976 height 31
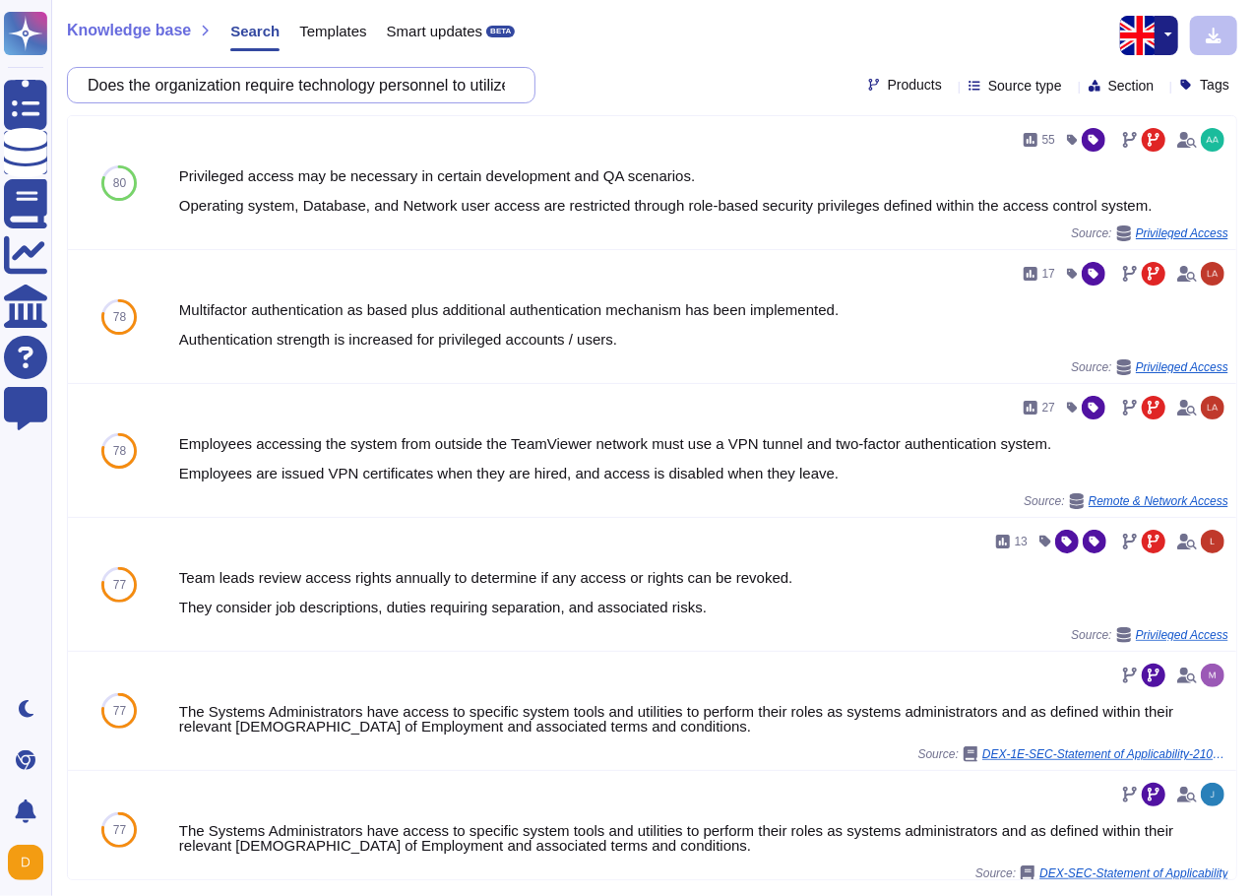
click at [330, 89] on input "Does the organization require technology personnel to utilize a secondary admin…" at bounding box center [296, 85] width 437 height 34
paste input "maintain an up-to-date inventory of all of the organization's network boundaries"
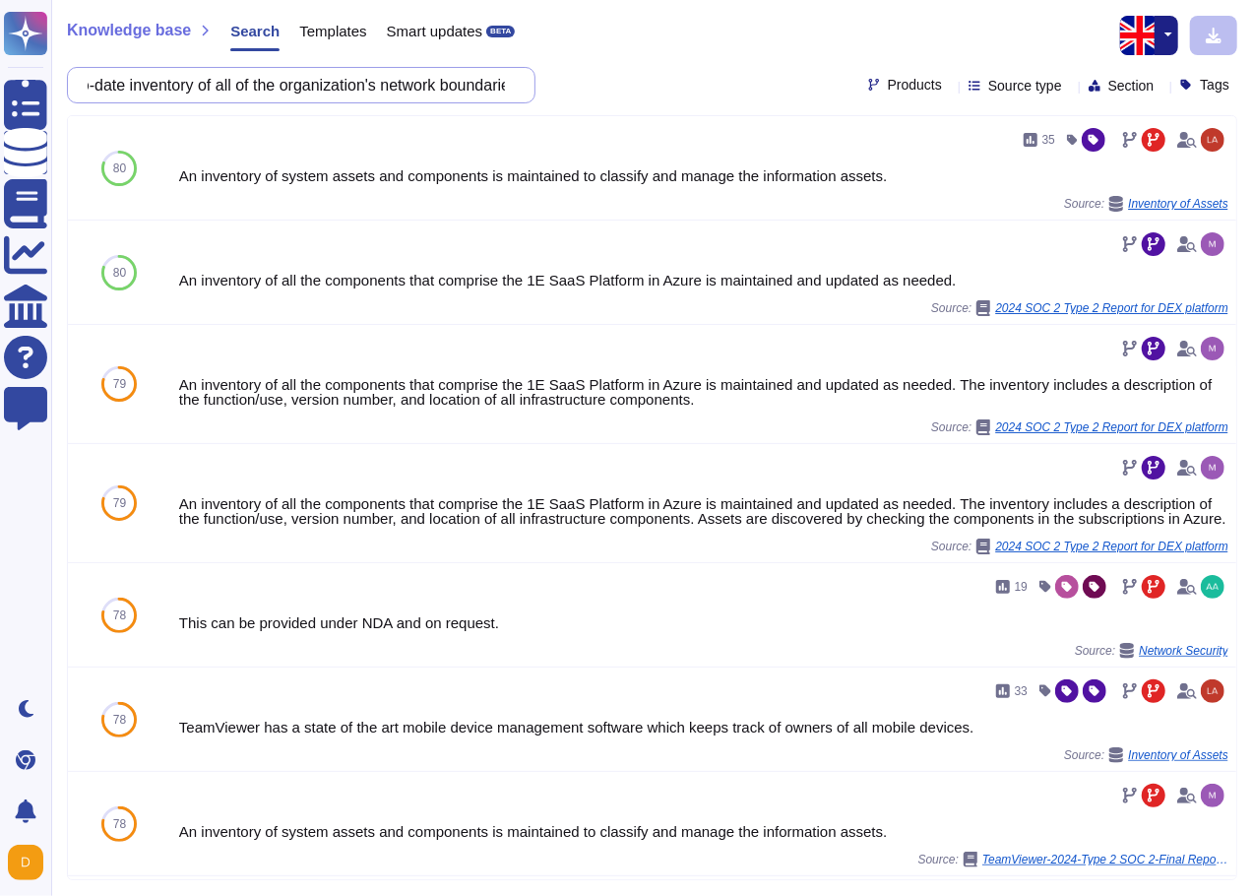
scroll to position [0, 321]
drag, startPoint x: 253, startPoint y: 83, endPoint x: 513, endPoint y: 100, distance: 260.4
click at [513, 100] on div "Does the organization maintain an up-to-date inventory of all of the organizati…" at bounding box center [301, 85] width 468 height 36
type input "Does the organization maintain an up-to-date inventory of all of the organizati…"
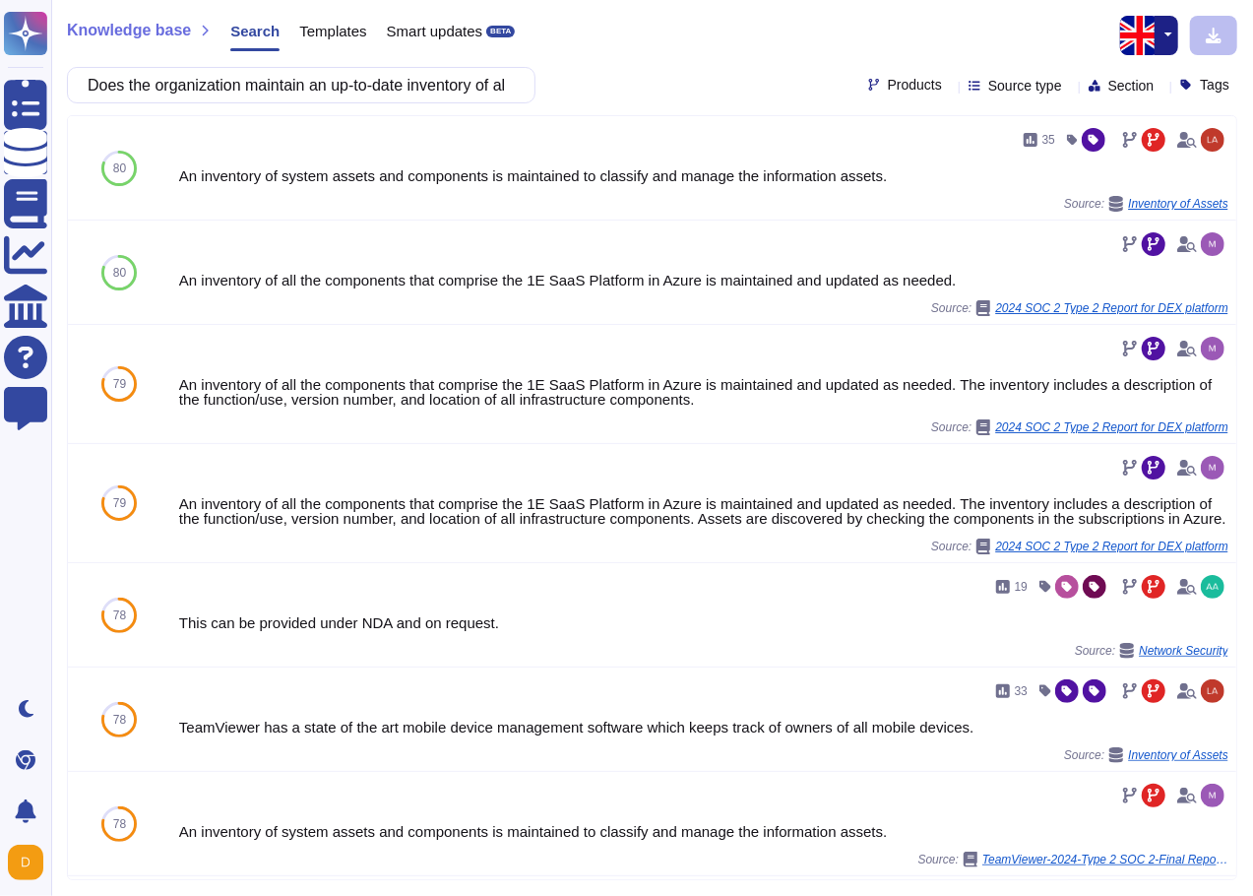
click at [514, 101] on div "Does the organization maintain an up-to-date inventory of all of the organizati…" at bounding box center [301, 85] width 468 height 36
click at [387, 82] on input "Does the organization maintain an up-to-date inventory of all of the organizati…" at bounding box center [296, 85] width 437 height 34
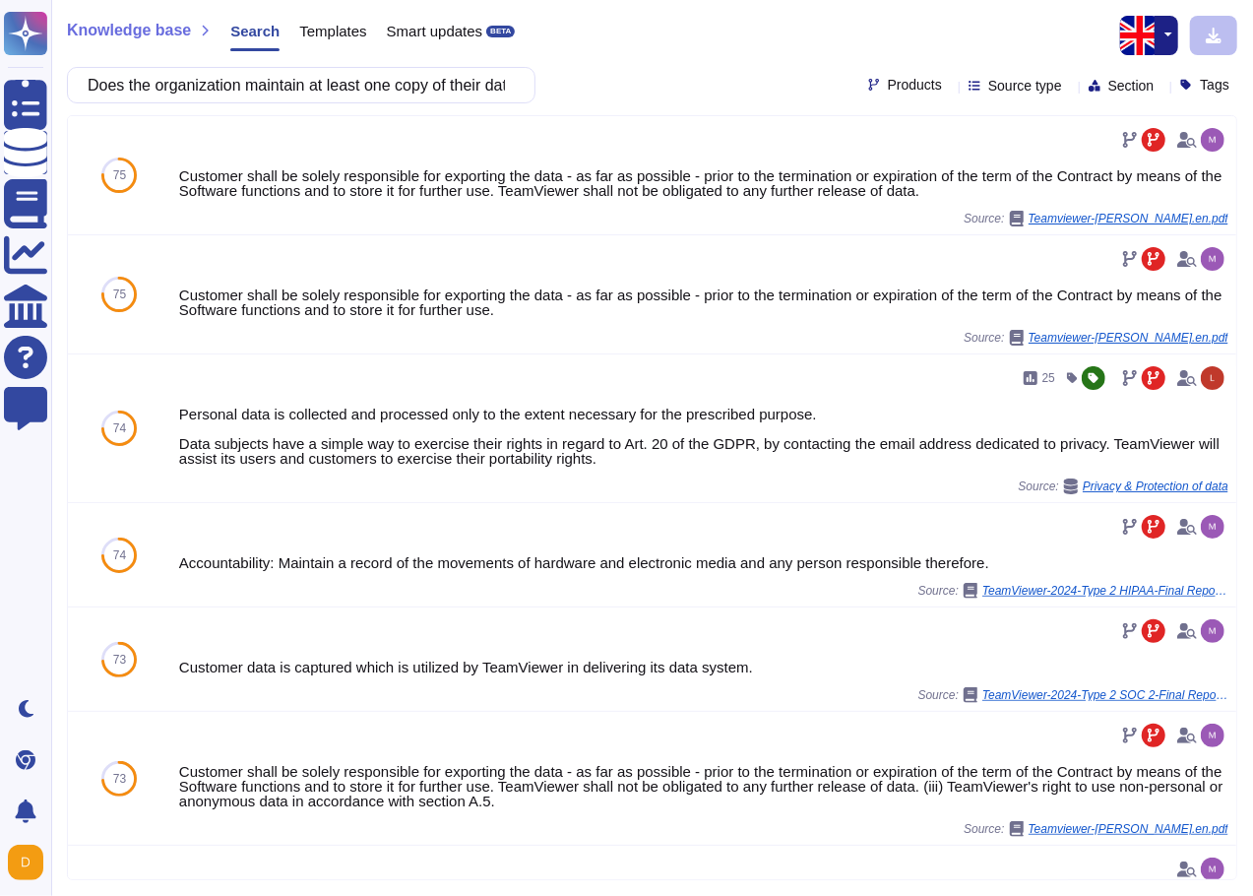
scroll to position [0, 618]
